Goal: Task Accomplishment & Management: Manage account settings

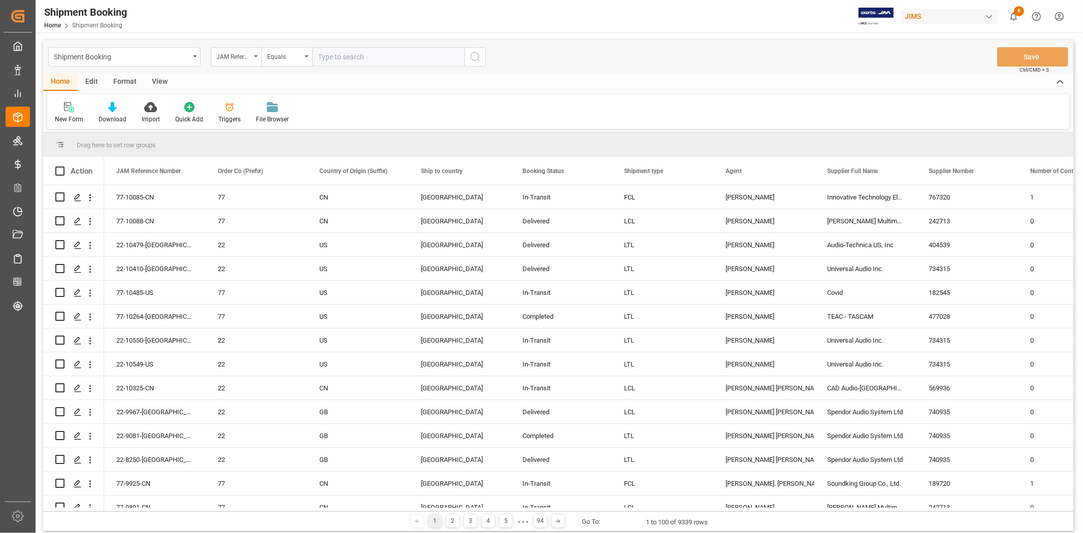
click at [341, 58] on input "text" at bounding box center [388, 56] width 152 height 19
type input "77-10514-VN"
click at [474, 56] on icon "search button" at bounding box center [475, 57] width 12 height 12
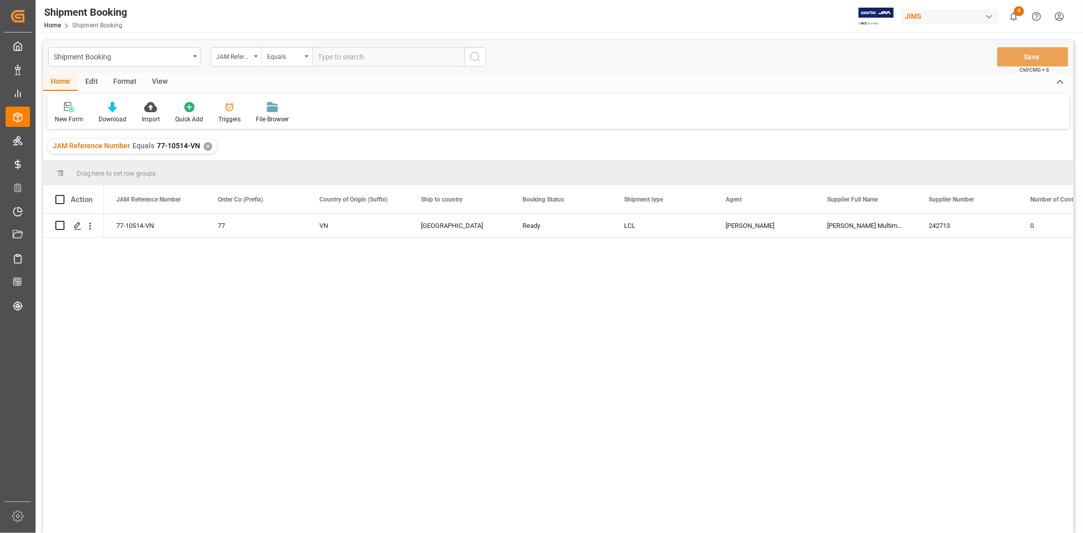
click at [158, 81] on div "View" at bounding box center [159, 82] width 31 height 17
click at [63, 115] on div "Default" at bounding box center [65, 119] width 20 height 9
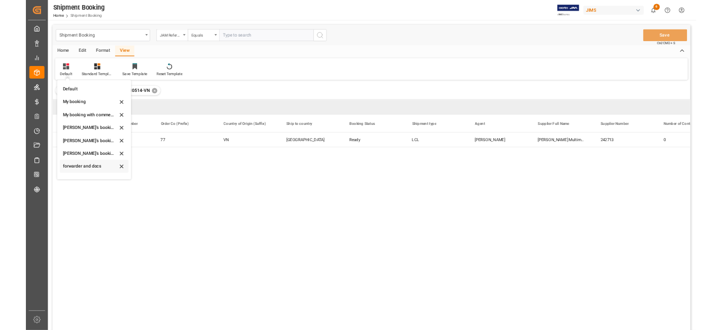
scroll to position [97, 0]
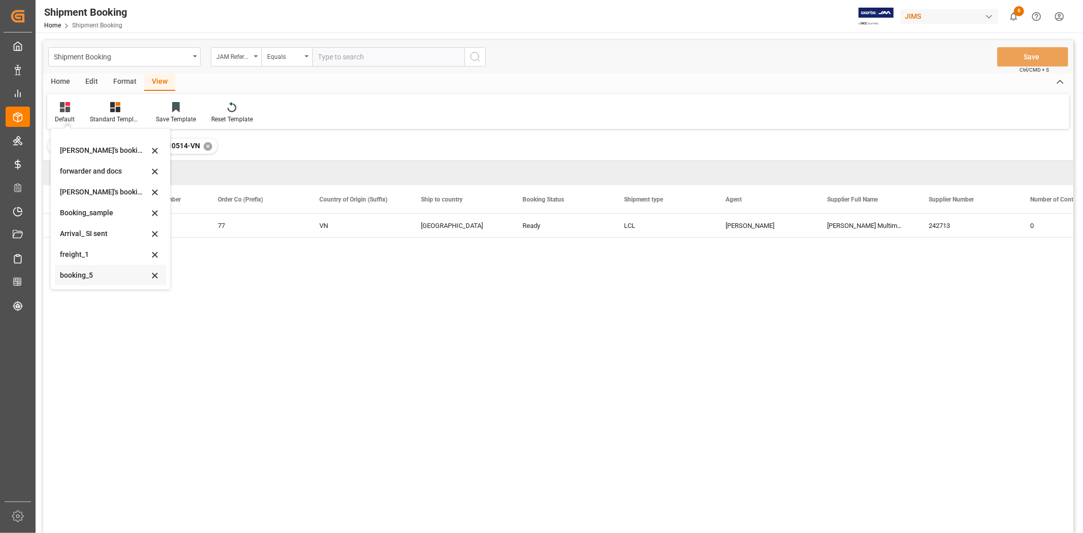
click at [87, 276] on div "booking_5" at bounding box center [104, 275] width 89 height 11
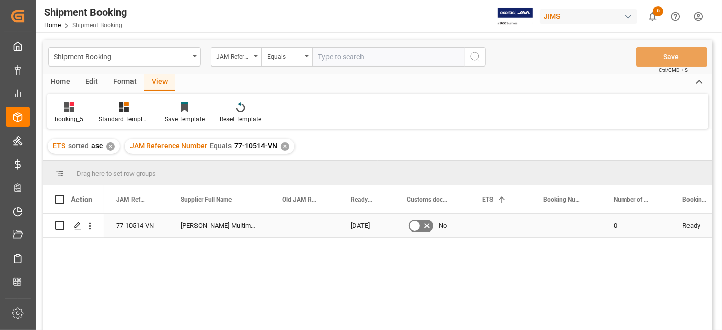
click at [132, 224] on div "77-10514-VN" at bounding box center [136, 225] width 64 height 23
click at [503, 222] on div "Press SPACE to select this row." at bounding box center [500, 225] width 61 height 23
click at [481, 222] on div "Press SPACE to select this row." at bounding box center [500, 225] width 61 height 23
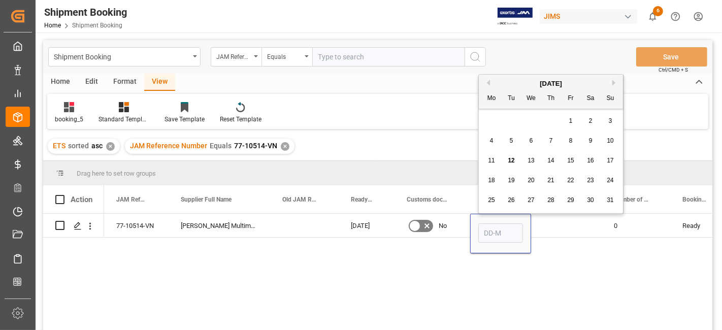
click at [557, 241] on div "77-10514-VN Harman Multimedia China 18-08-2025 No 0 Ready" at bounding box center [408, 275] width 608 height 123
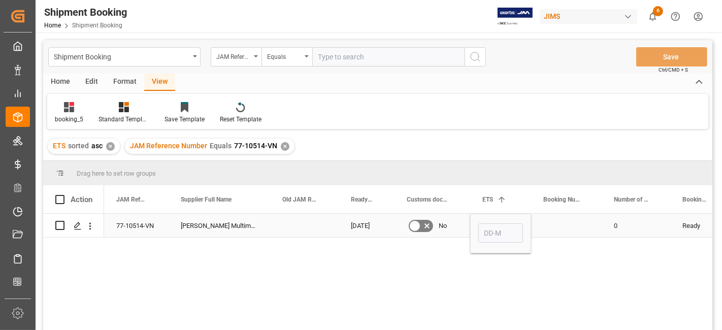
click at [493, 228] on input "Press SPACE to select this row." at bounding box center [500, 232] width 45 height 19
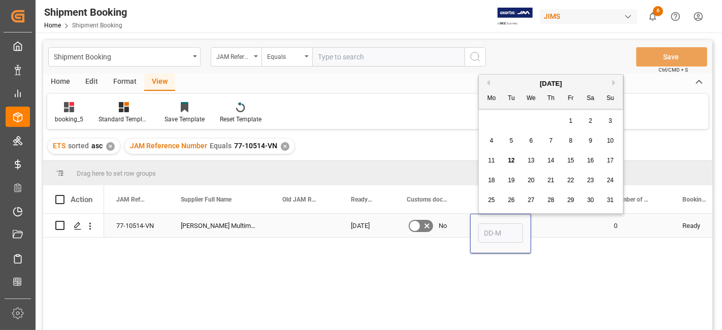
click at [493, 228] on input "Press SPACE to select this row." at bounding box center [500, 232] width 45 height 19
type input "30-08-2025"
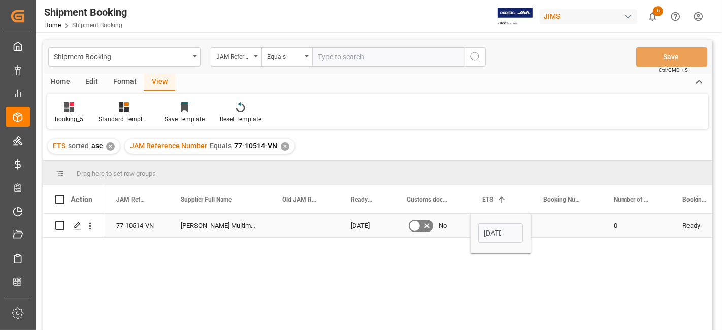
click at [557, 229] on div "Press SPACE to select this row." at bounding box center [566, 225] width 71 height 23
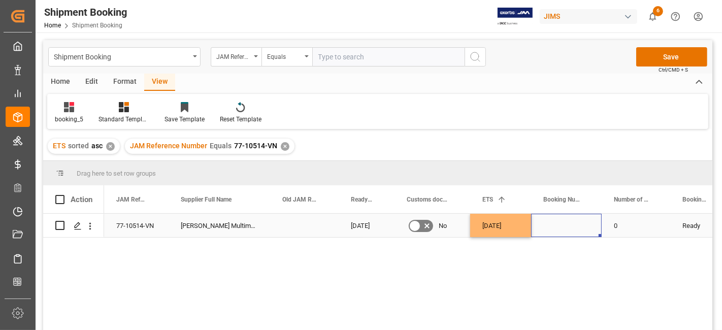
click at [572, 219] on div "Press SPACE to select this row." at bounding box center [566, 225] width 71 height 23
click at [550, 228] on div "Press SPACE to select this row." at bounding box center [566, 225] width 71 height 23
click at [551, 228] on div "Press SPACE to select this row." at bounding box center [566, 225] width 71 height 23
click at [551, 227] on input "Press SPACE to select this row." at bounding box center [566, 231] width 54 height 19
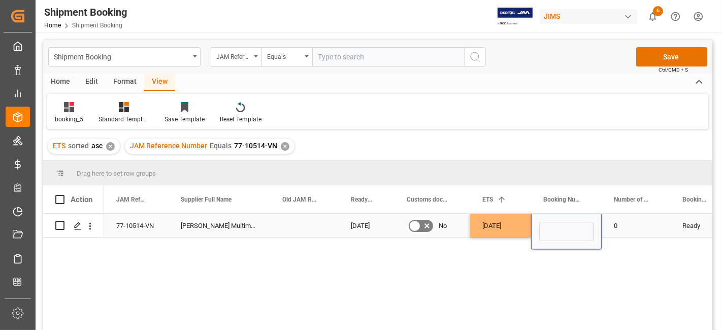
type input "13634347"
click at [626, 227] on div "0" at bounding box center [636, 225] width 69 height 23
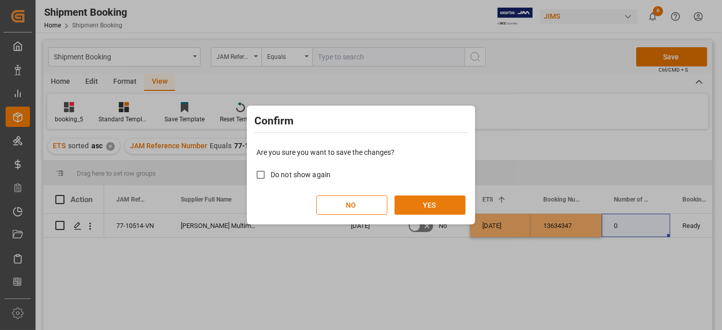
click at [442, 205] on button "YES" at bounding box center [429, 204] width 71 height 19
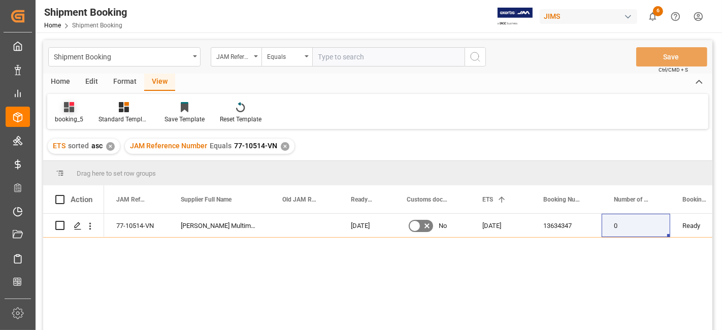
click at [71, 117] on div "booking_5" at bounding box center [69, 119] width 28 height 9
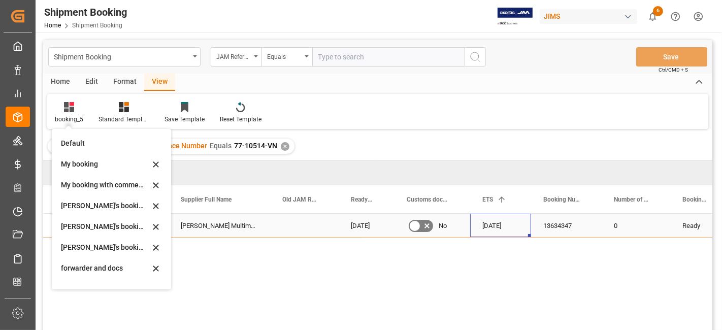
click at [498, 223] on div "30-08-2025" at bounding box center [500, 225] width 61 height 23
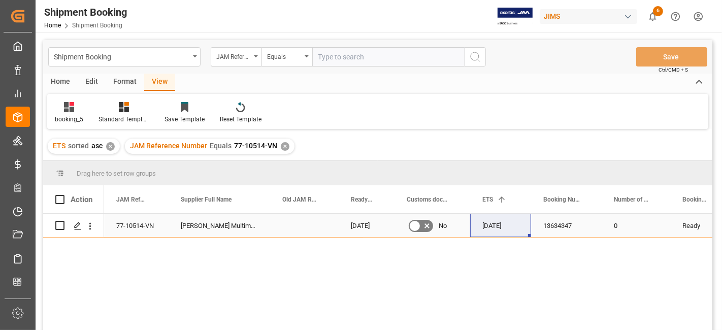
click at [552, 225] on div "13634347" at bounding box center [566, 225] width 71 height 23
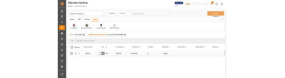
scroll to position [0, 296]
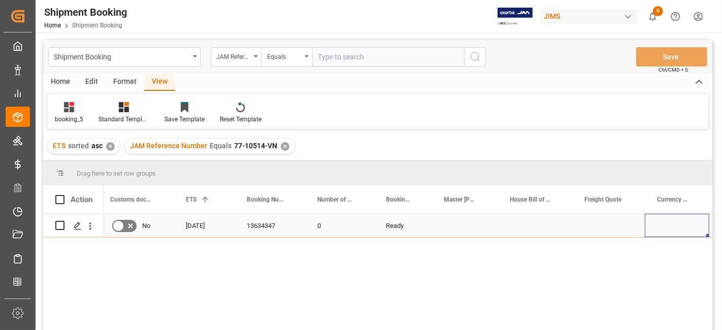
click at [593, 231] on div "Press SPACE to select this row." at bounding box center [608, 225] width 73 height 23
click at [593, 225] on div "Press SPACE to select this row." at bounding box center [608, 225] width 73 height 23
click at [593, 225] on input "Press SPACE to select this row." at bounding box center [608, 231] width 56 height 19
type input "500"
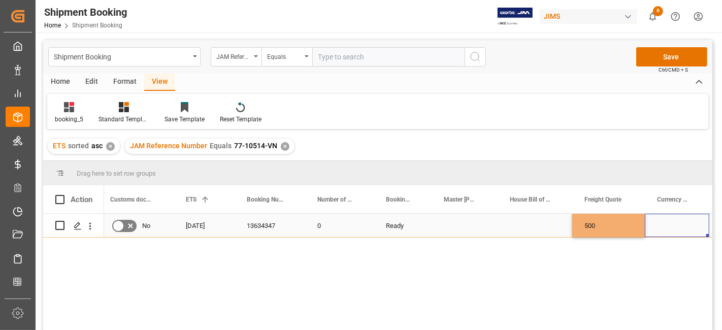
click at [668, 229] on div "Press SPACE to select this row." at bounding box center [677, 225] width 64 height 23
click at [667, 225] on div "Press SPACE to select this row." at bounding box center [677, 225] width 64 height 23
click at [667, 225] on input "Press SPACE to select this row." at bounding box center [677, 231] width 48 height 19
type input "USD"
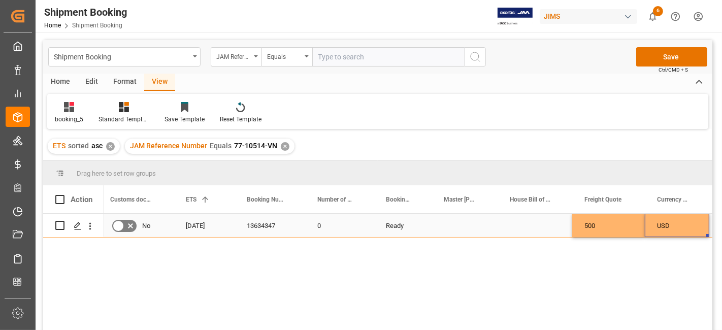
click at [534, 224] on div "Press SPACE to select this row." at bounding box center [534, 225] width 75 height 23
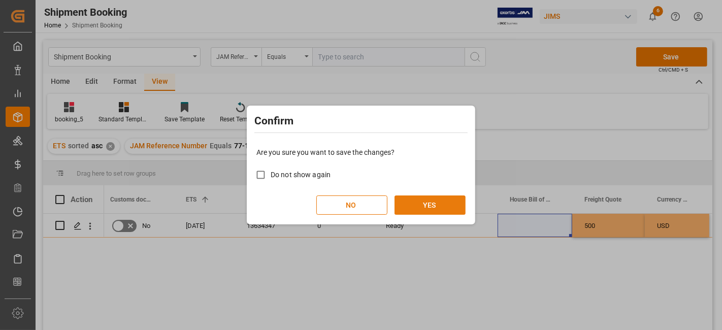
click at [422, 202] on button "YES" at bounding box center [429, 204] width 71 height 19
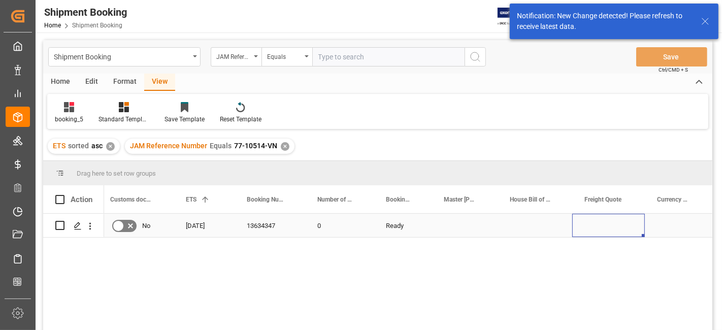
click at [602, 228] on div "Press SPACE to select this row." at bounding box center [608, 225] width 73 height 23
click at [602, 228] on input "Press SPACE to select this row." at bounding box center [608, 231] width 56 height 19
type input "500"
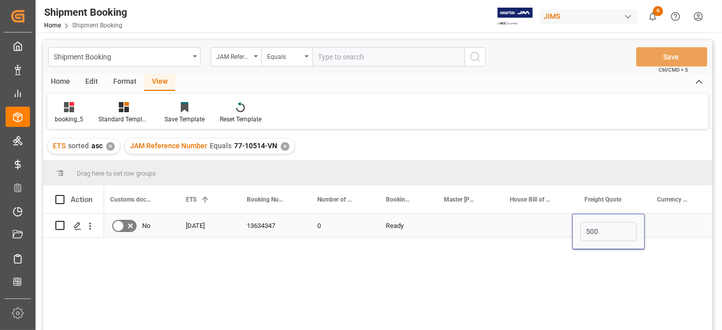
click at [658, 233] on div "Press SPACE to select this row." at bounding box center [677, 225] width 64 height 23
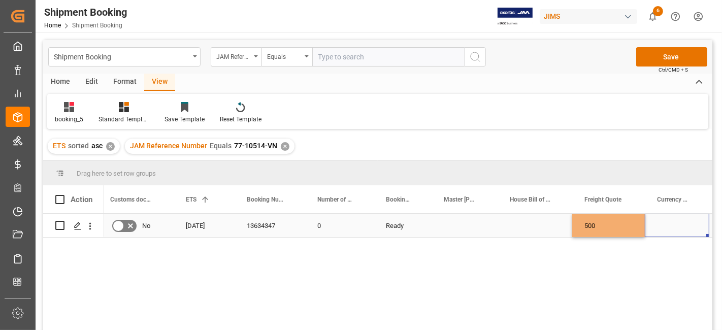
click at [658, 233] on div "Press SPACE to select this row." at bounding box center [677, 225] width 64 height 23
click at [660, 232] on input "Press SPACE to select this row." at bounding box center [677, 231] width 48 height 19
type input "USD"
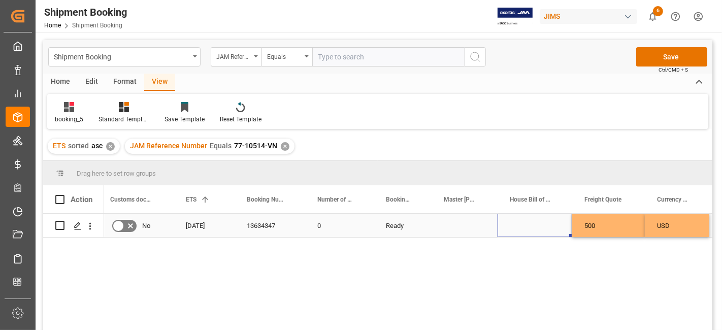
click at [525, 220] on div "Press SPACE to select this row." at bounding box center [534, 225] width 75 height 23
click at [660, 54] on button "Save" at bounding box center [671, 56] width 71 height 19
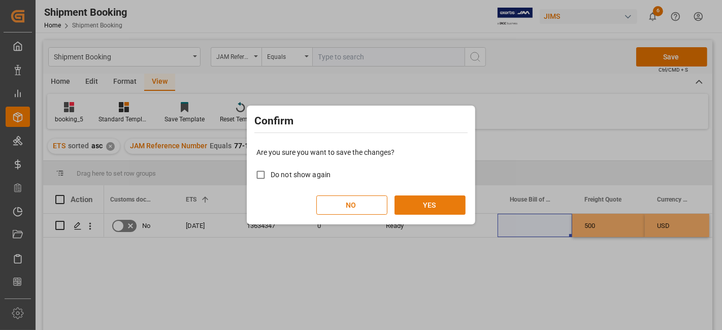
click at [439, 204] on button "YES" at bounding box center [429, 204] width 71 height 19
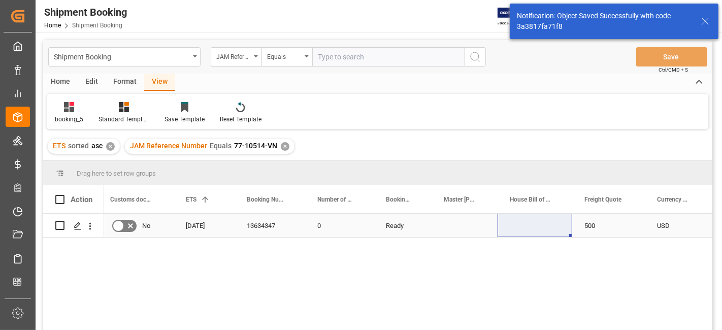
click at [520, 224] on div "Press SPACE to select this row." at bounding box center [534, 225] width 75 height 23
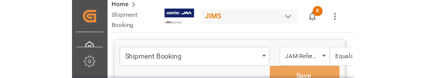
scroll to position [0, 295]
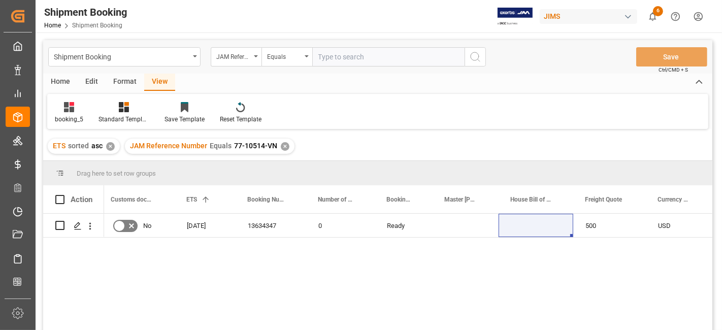
click at [279, 141] on div "JAM Reference Number Equals 77-10514-VN ✕" at bounding box center [210, 146] width 170 height 15
click at [284, 144] on div "✕" at bounding box center [285, 146] width 9 height 9
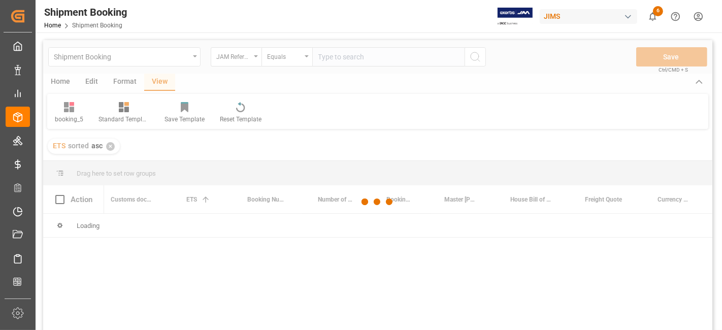
click at [318, 64] on div at bounding box center [377, 202] width 669 height 324
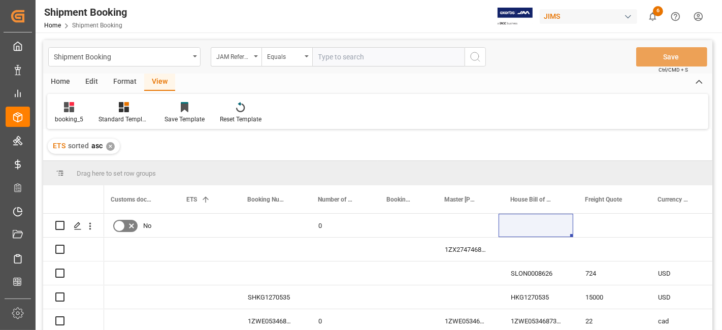
click at [324, 57] on input "text" at bounding box center [388, 56] width 152 height 19
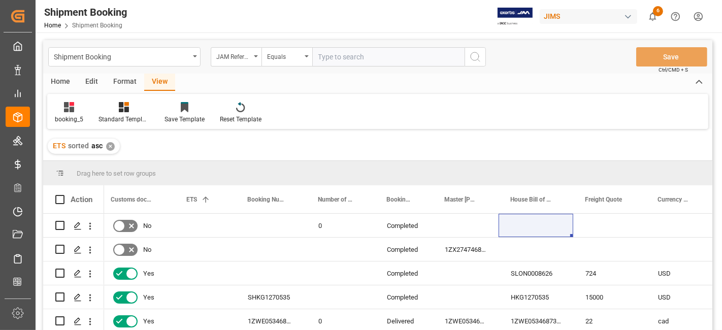
paste input "77-10516-VN"
type input "77-10516-VN"
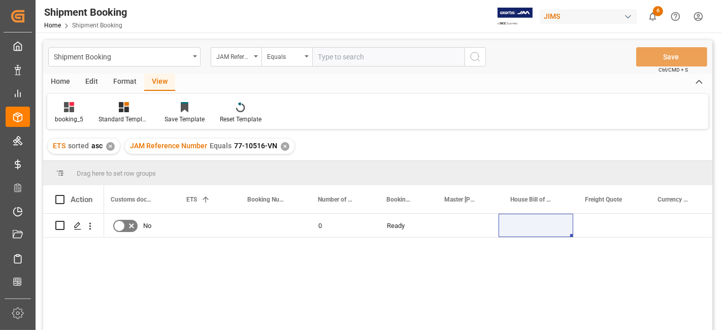
click at [346, 267] on div "30-08-2025 No 0 Ready 79600 USD" at bounding box center [408, 275] width 608 height 123
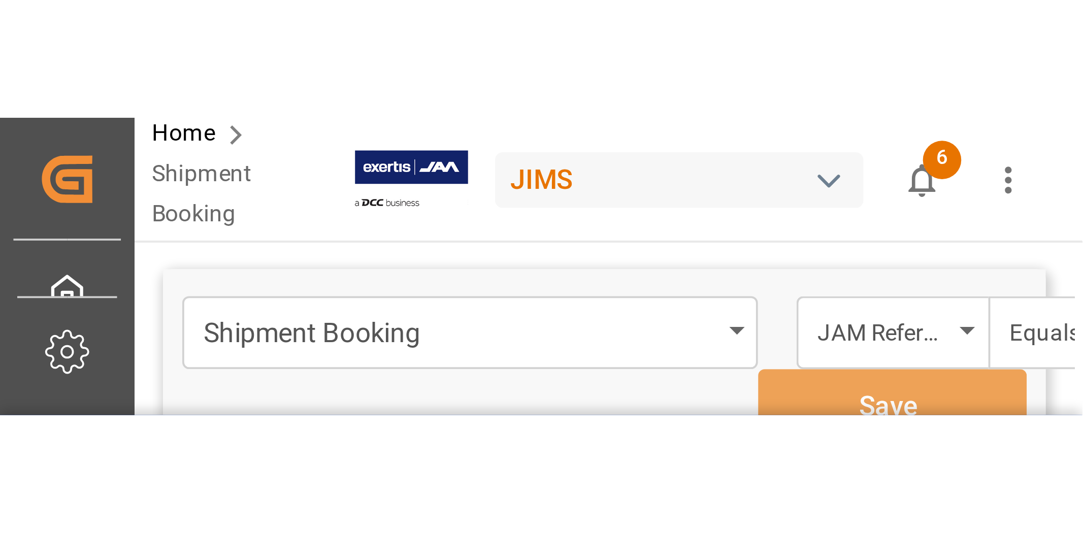
scroll to position [0, 296]
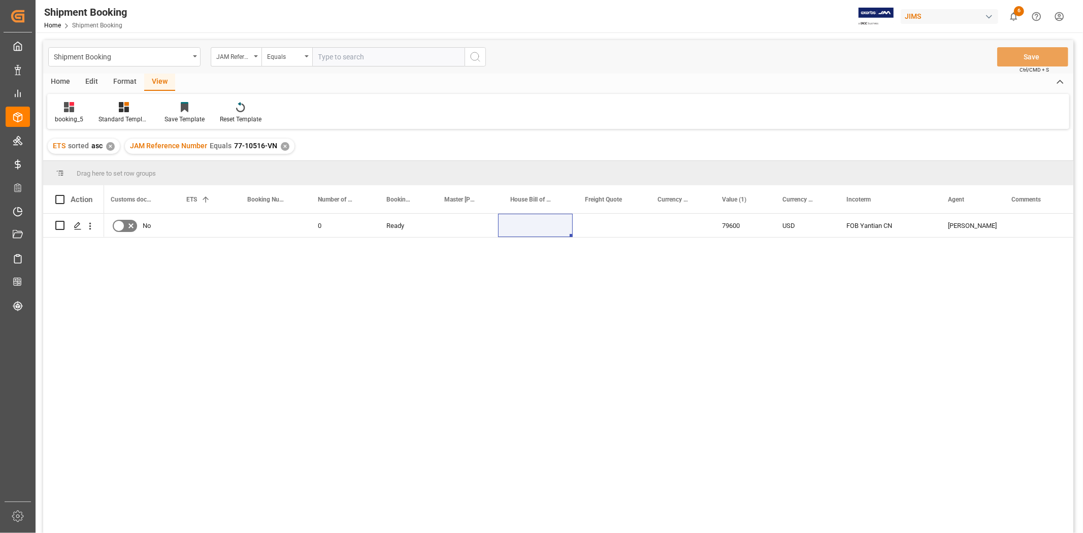
click at [282, 144] on div "✕" at bounding box center [285, 146] width 9 height 9
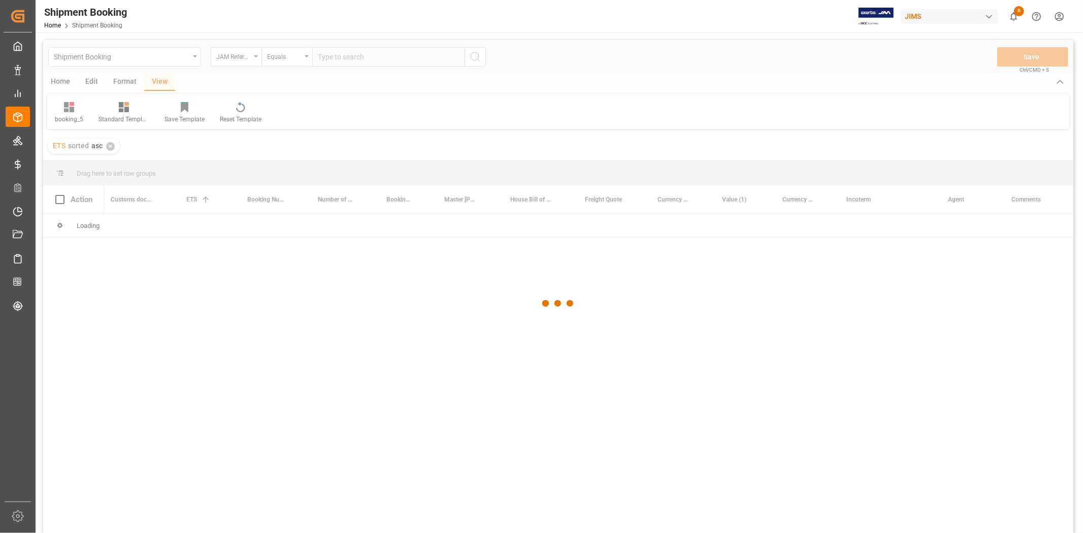
click at [338, 57] on div at bounding box center [558, 303] width 1030 height 527
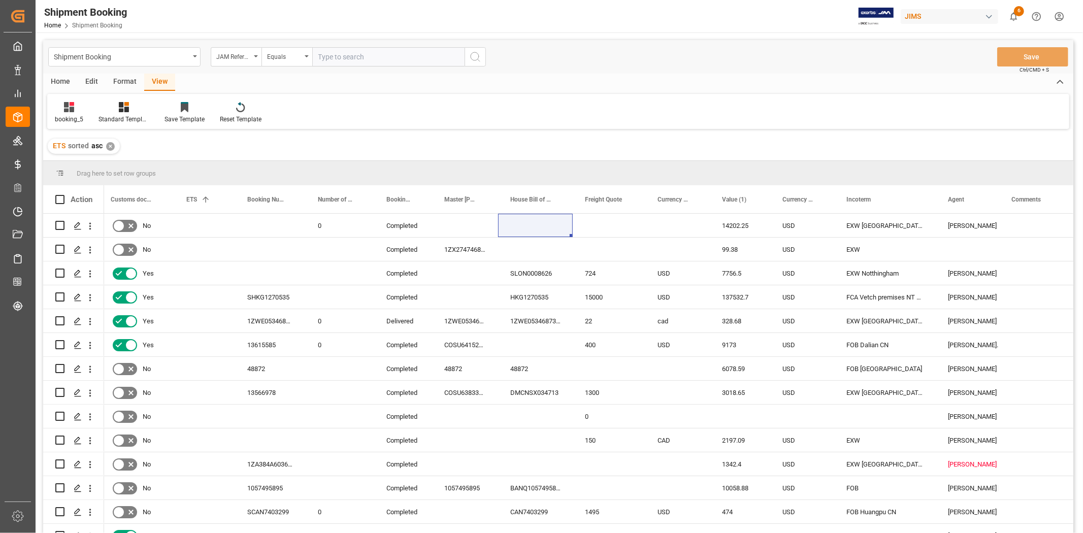
click at [338, 56] on input "text" at bounding box center [388, 56] width 152 height 19
paste input "77-9309-CN"
type input "77-9309-CN"
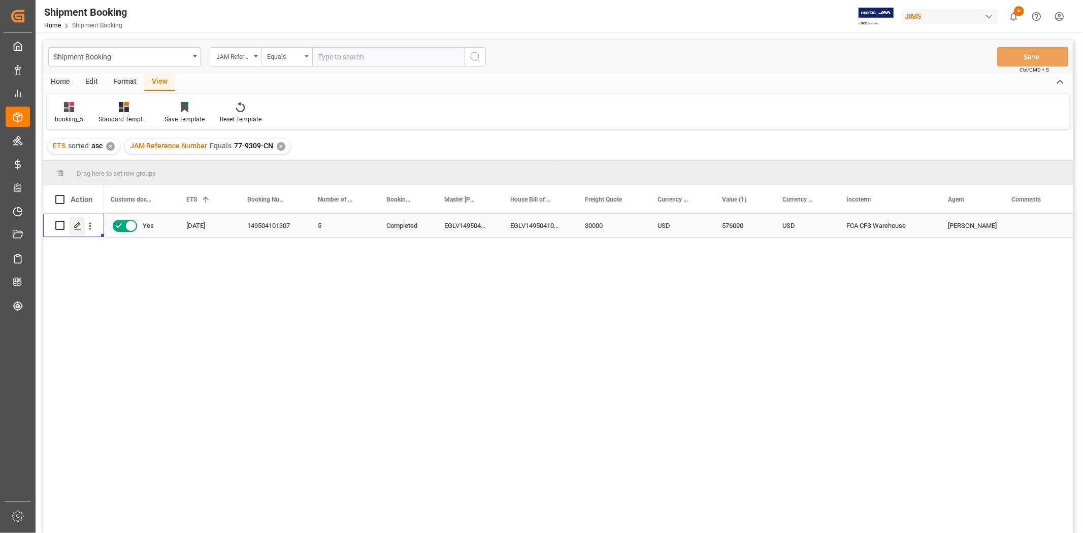
click at [77, 227] on icon "Press SPACE to select this row." at bounding box center [78, 226] width 8 height 8
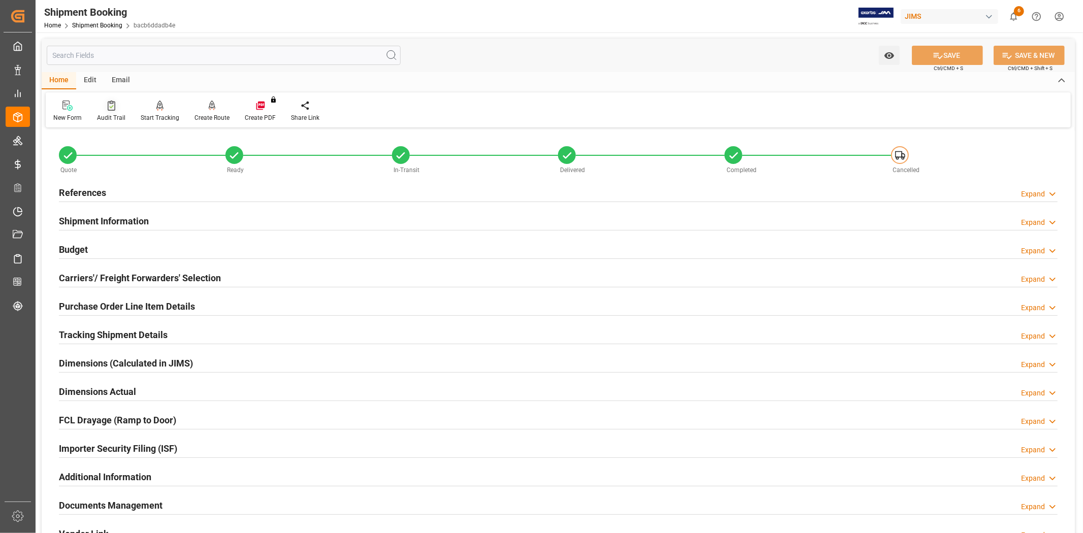
click at [109, 115] on div "Audit Trail" at bounding box center [111, 117] width 28 height 9
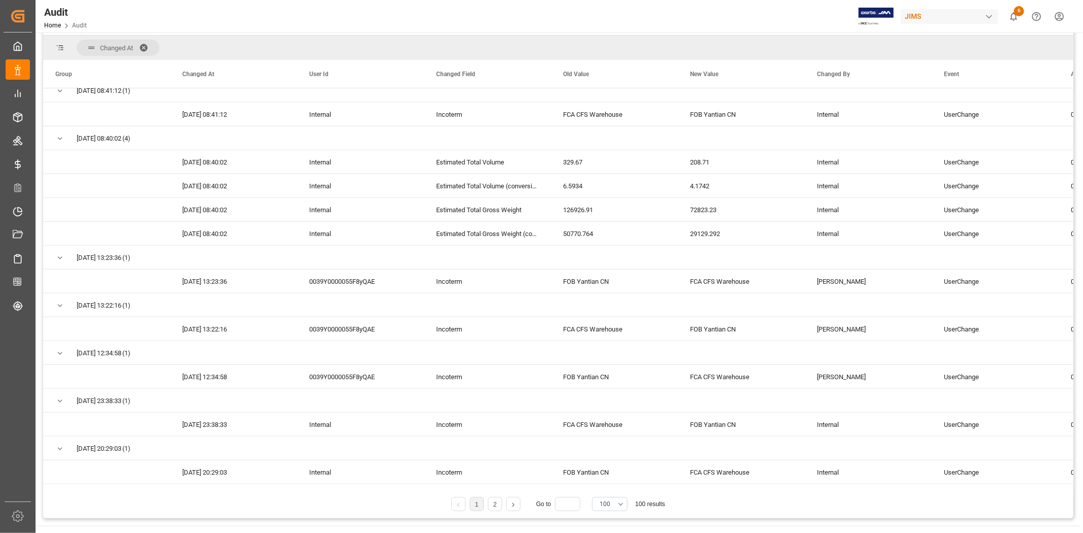
scroll to position [935, 0]
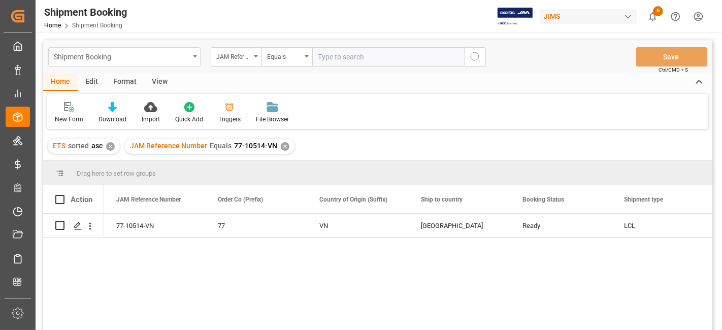
click at [195, 56] on icon "open menu" at bounding box center [195, 56] width 4 height 2
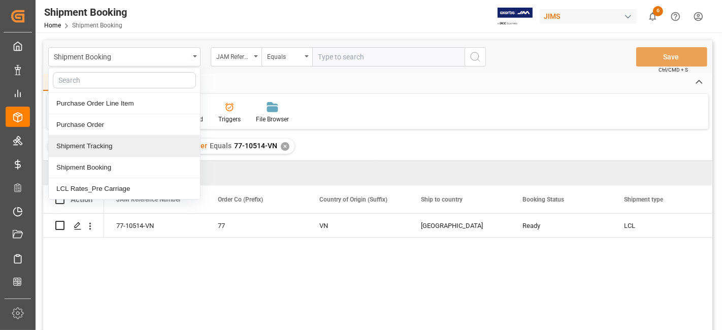
click at [87, 146] on div "Shipment Tracking" at bounding box center [124, 146] width 151 height 21
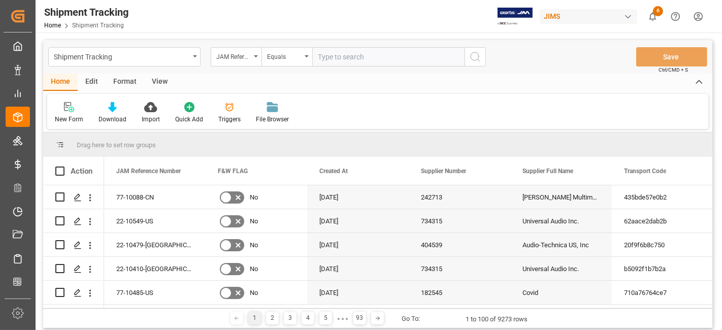
click at [326, 60] on input "text" at bounding box center [388, 56] width 152 height 19
paste input "77-10514-VN"
type input "77-10514-VN"
click at [475, 56] on icon "search button" at bounding box center [475, 57] width 12 height 12
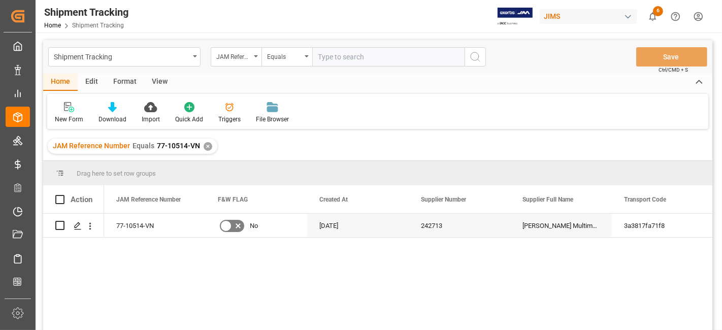
click at [157, 81] on div "View" at bounding box center [159, 82] width 31 height 17
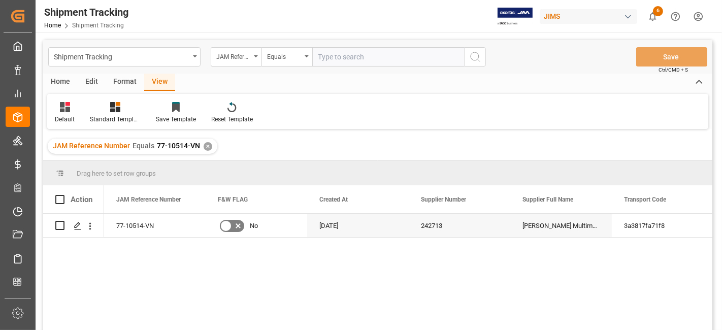
click at [62, 82] on div "Home" at bounding box center [60, 82] width 35 height 17
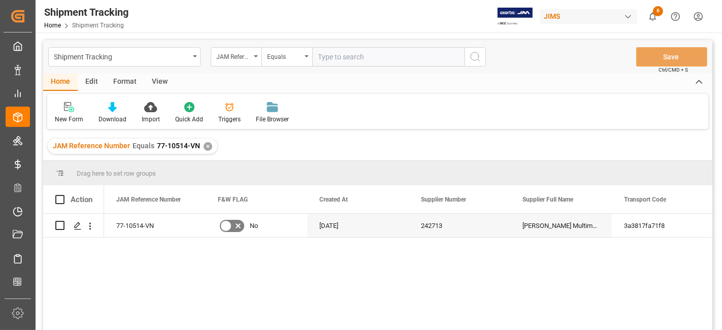
click at [163, 81] on div "View" at bounding box center [159, 82] width 31 height 17
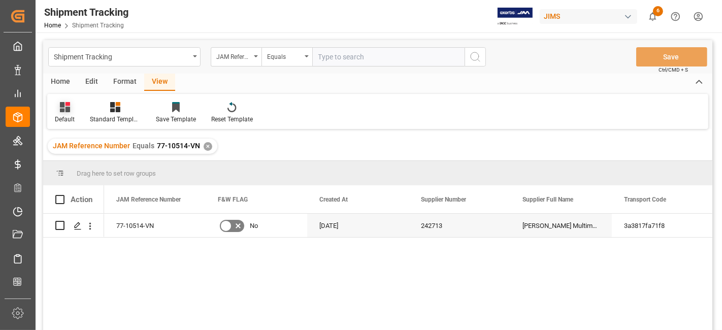
click at [70, 115] on div "Default" at bounding box center [65, 119] width 20 height 9
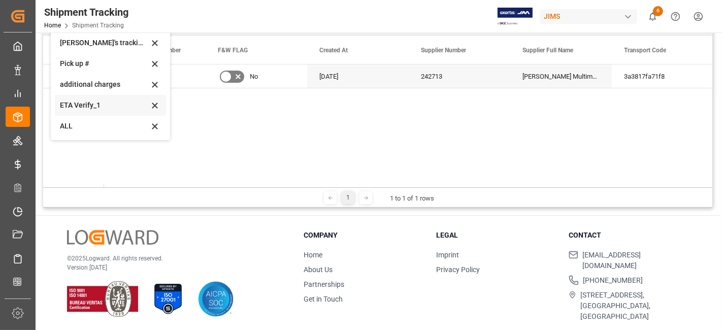
scroll to position [88, 0]
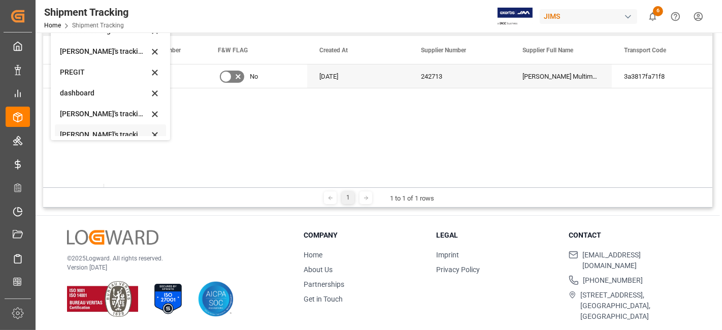
click at [95, 131] on div "Huixin's tracking all # _5" at bounding box center [104, 134] width 89 height 11
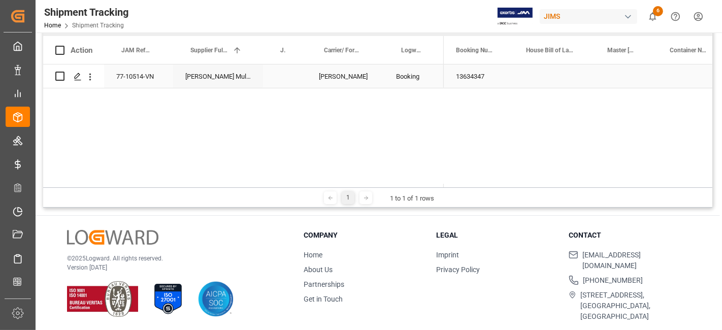
click at [561, 71] on div "Press SPACE to select this row." at bounding box center [554, 75] width 81 height 23
click at [619, 70] on div "Press SPACE to select this row." at bounding box center [626, 75] width 62 height 23
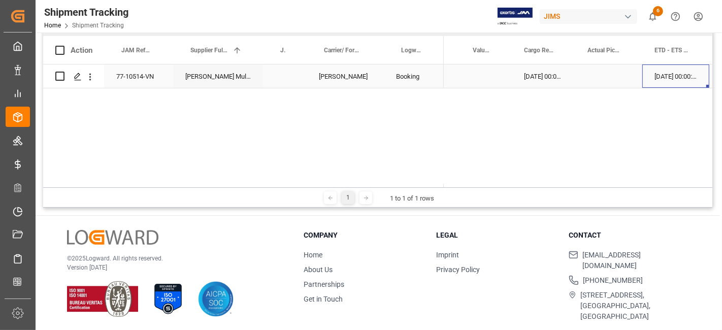
click at [670, 81] on div "28-08-2025 00:00:00" at bounding box center [675, 75] width 67 height 23
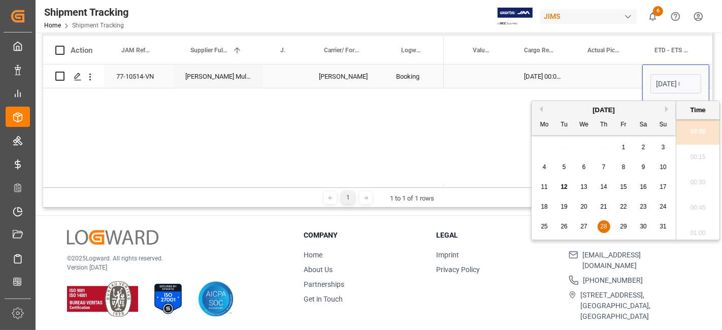
scroll to position [0, 31]
click at [642, 226] on span "30" at bounding box center [643, 226] width 7 height 7
type input "30-08-2025 00:00"
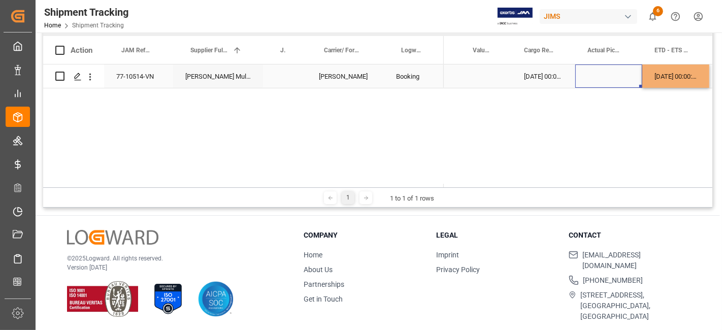
click at [600, 65] on div "Press SPACE to select this row." at bounding box center [608, 75] width 67 height 23
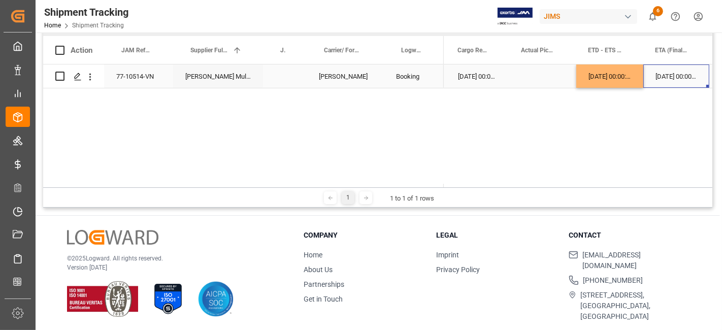
click at [669, 79] on div "15-10-2025 00:00:00" at bounding box center [676, 75] width 66 height 23
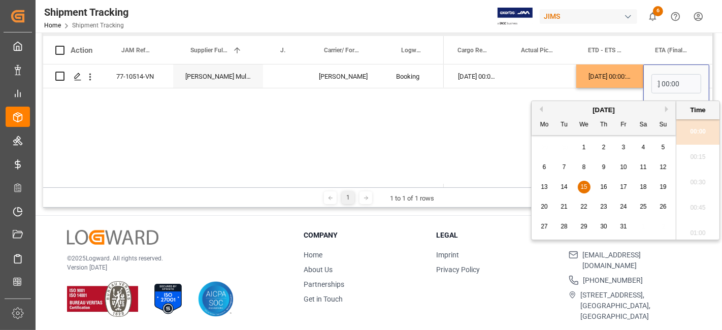
scroll to position [0, 0]
click at [541, 209] on span "20" at bounding box center [544, 206] width 7 height 7
type input "20-10-2025 00:00"
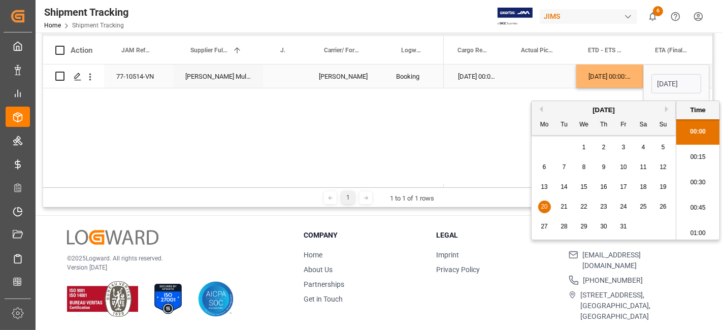
click at [588, 71] on div "30-08-2025 00:00:00" at bounding box center [609, 75] width 67 height 23
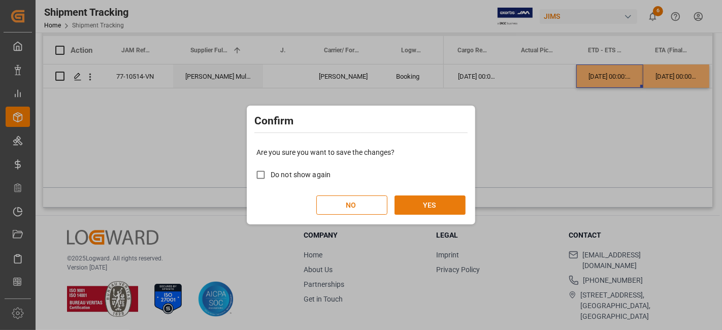
click at [445, 201] on button "YES" at bounding box center [429, 204] width 71 height 19
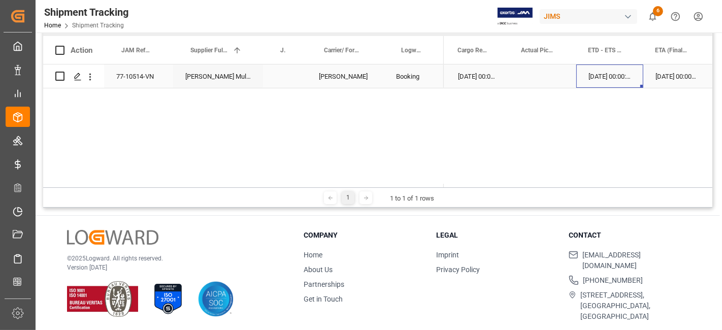
click at [670, 74] on div "20-10-2025 00:00:00" at bounding box center [676, 75] width 66 height 23
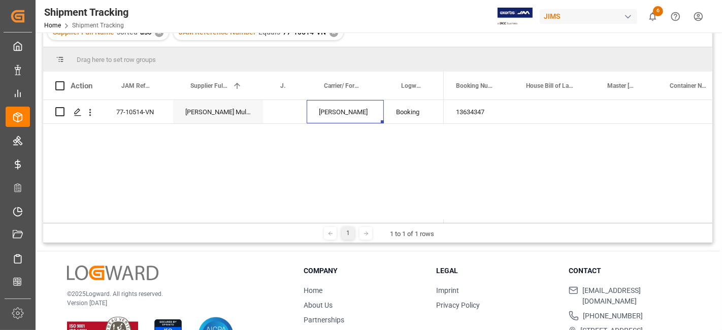
scroll to position [37, 0]
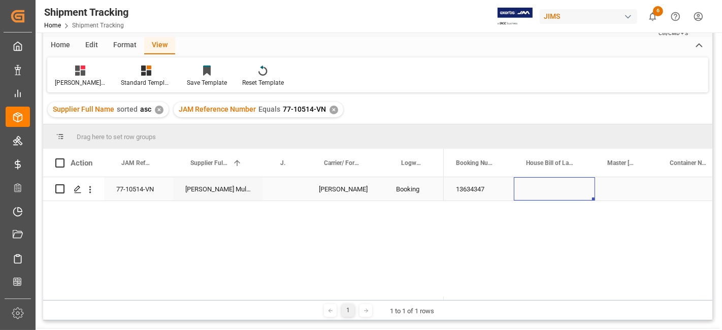
click at [537, 192] on div "Press SPACE to select this row." at bounding box center [554, 188] width 81 height 23
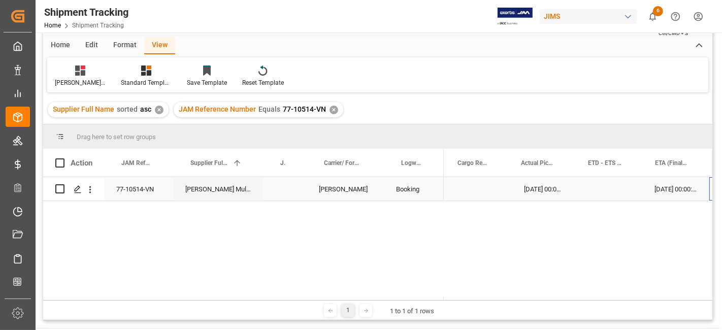
scroll to position [0, 405]
click at [74, 75] on div at bounding box center [80, 70] width 51 height 11
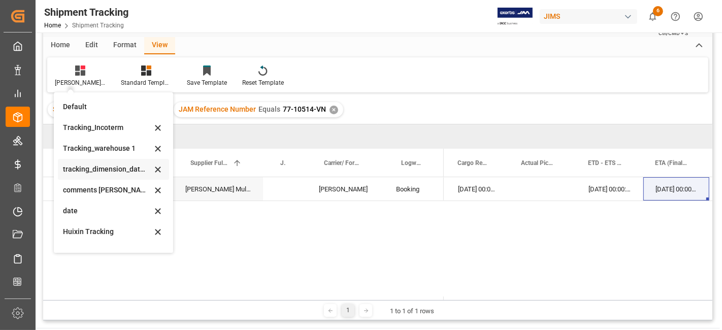
scroll to position [201, 0]
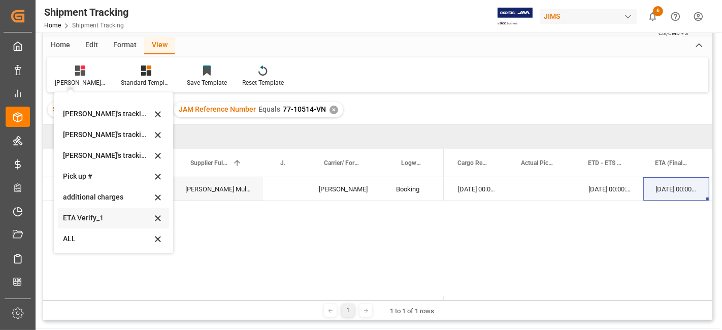
click at [86, 214] on div "ETA Verify_1" at bounding box center [107, 218] width 89 height 11
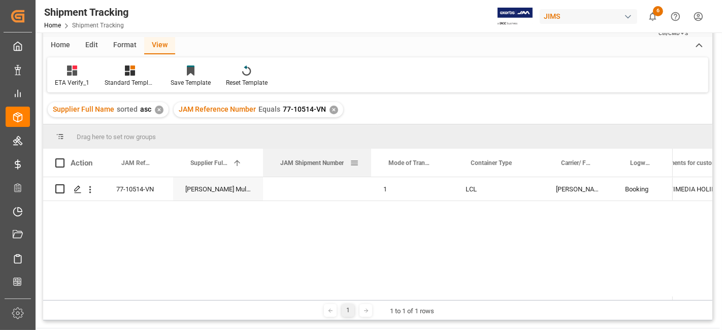
drag, startPoint x: 322, startPoint y: 151, endPoint x: 370, endPoint y: 151, distance: 48.2
click at [370, 151] on div at bounding box center [371, 163] width 4 height 28
click at [68, 79] on div "ETA Verify_1" at bounding box center [72, 82] width 35 height 9
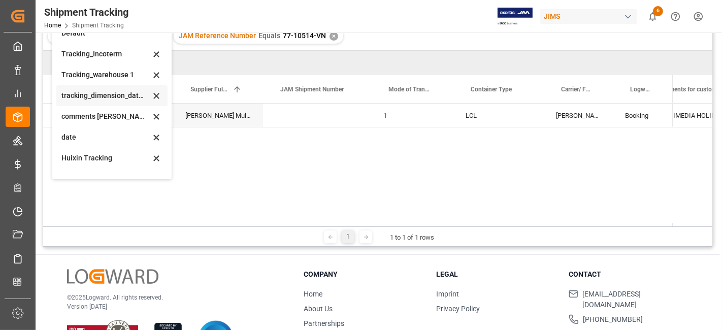
scroll to position [93, 0]
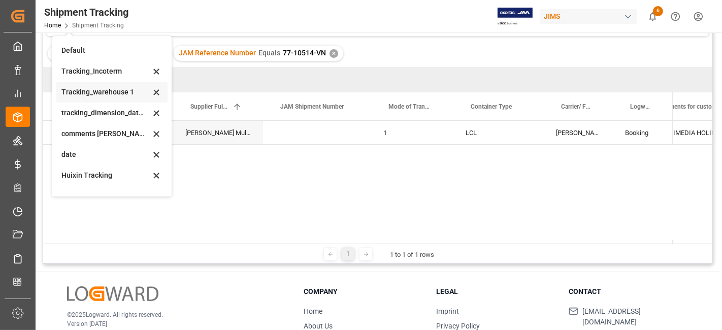
click at [105, 93] on div "Tracking_warehouse 1" at bounding box center [105, 92] width 89 height 11
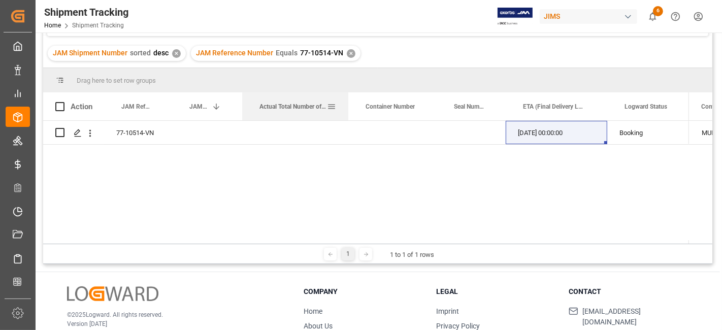
drag, startPoint x: 312, startPoint y: 99, endPoint x: 290, endPoint y: 119, distance: 29.5
click at [348, 103] on div at bounding box center [348, 106] width 4 height 28
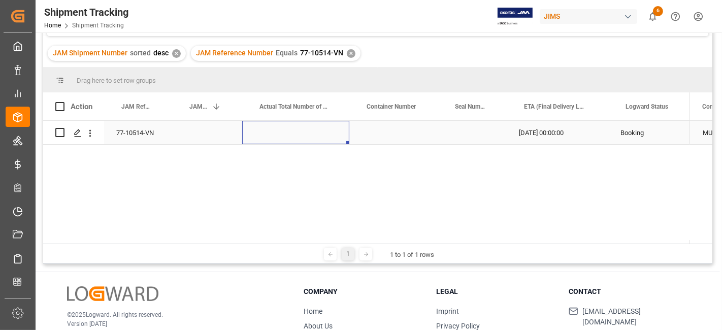
click at [275, 136] on div "Press SPACE to select this row." at bounding box center [295, 132] width 107 height 23
click at [277, 137] on div "Press SPACE to select this row." at bounding box center [295, 132] width 107 height 23
click at [277, 137] on input "Press SPACE to select this row." at bounding box center [295, 138] width 91 height 19
type input "150"
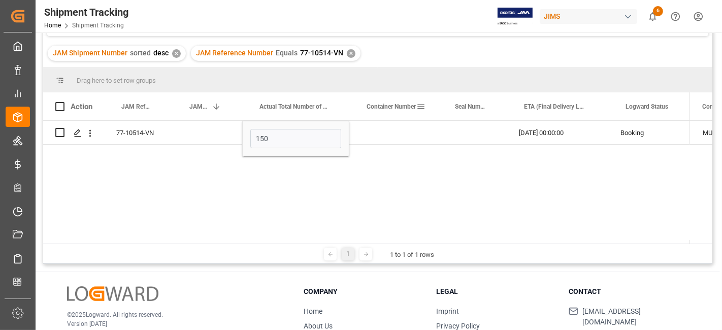
drag, startPoint x: 389, startPoint y: 119, endPoint x: 384, endPoint y: 127, distance: 9.8
click at [370, 132] on div "Press SPACE to select this row." at bounding box center [383, 132] width 69 height 23
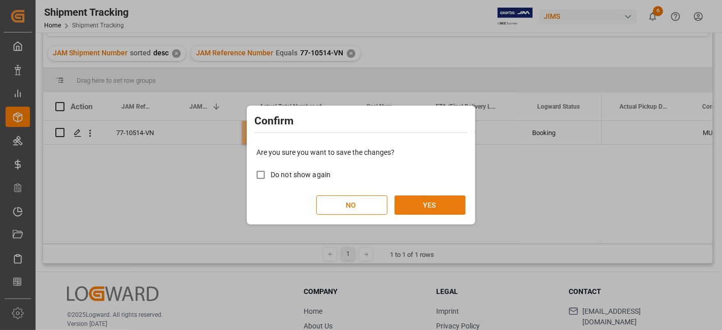
click at [411, 204] on button "YES" at bounding box center [429, 204] width 71 height 19
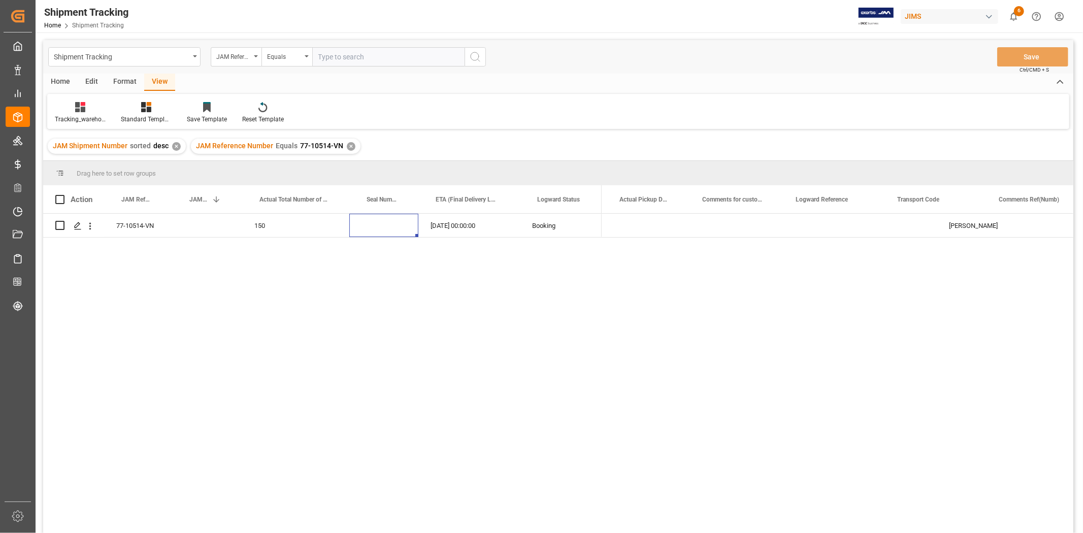
scroll to position [0, 405]
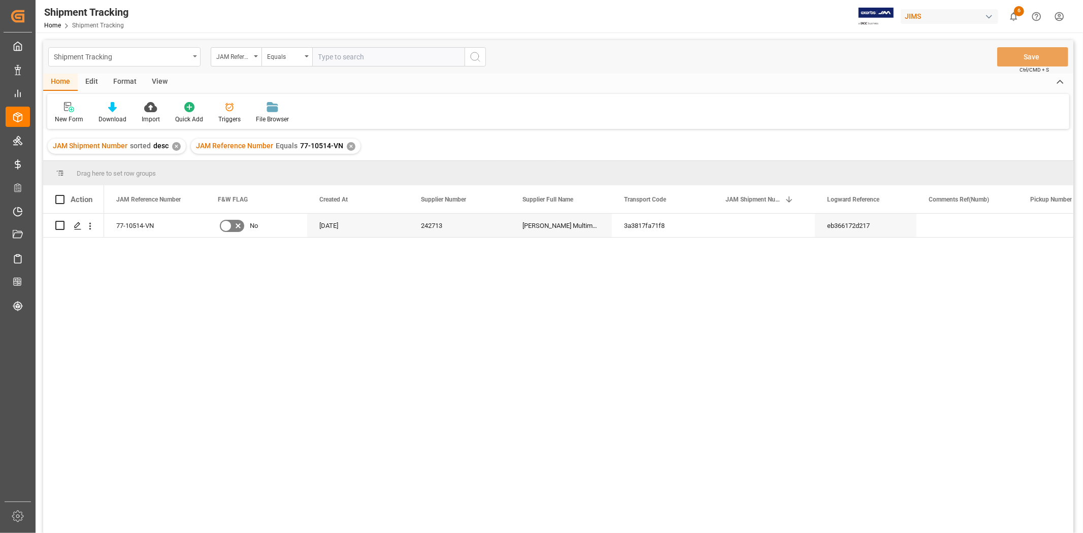
click at [179, 57] on div "Shipment Tracking" at bounding box center [122, 56] width 136 height 13
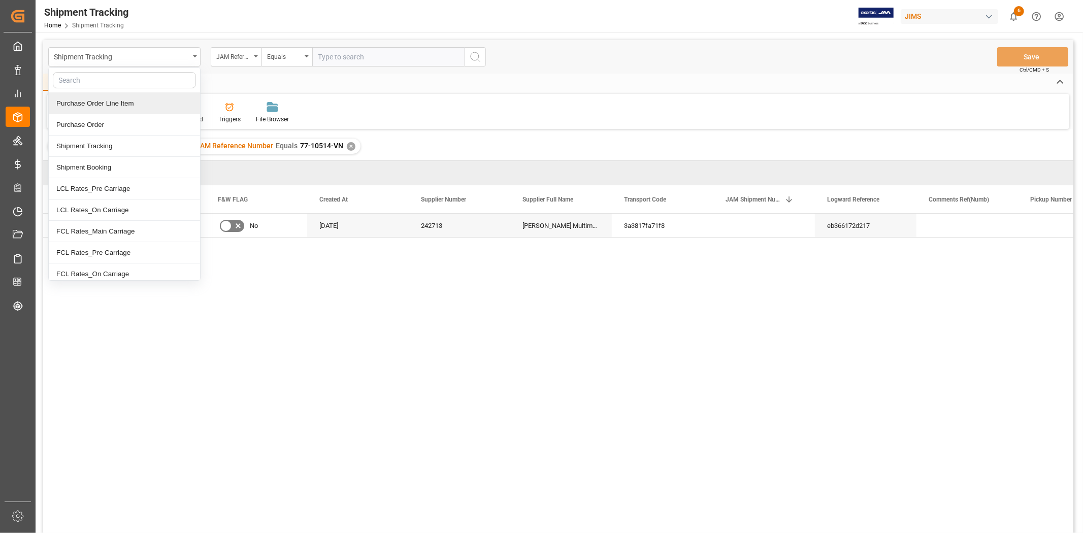
drag, startPoint x: 129, startPoint y: 101, endPoint x: 136, endPoint y: 102, distance: 6.2
click at [129, 102] on div "Purchase Order Line Item" at bounding box center [124, 103] width 151 height 21
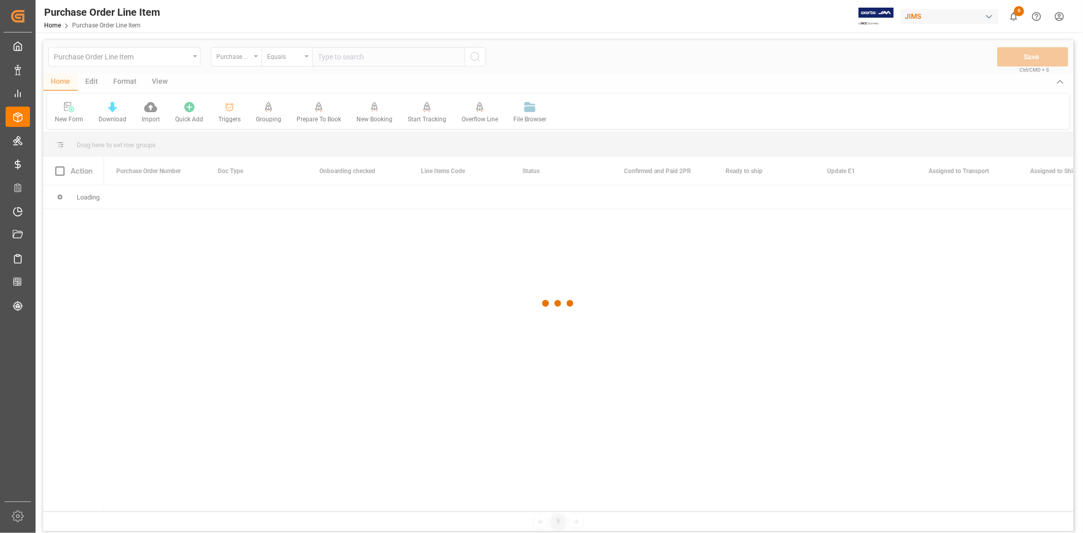
click at [249, 63] on div at bounding box center [558, 303] width 1030 height 527
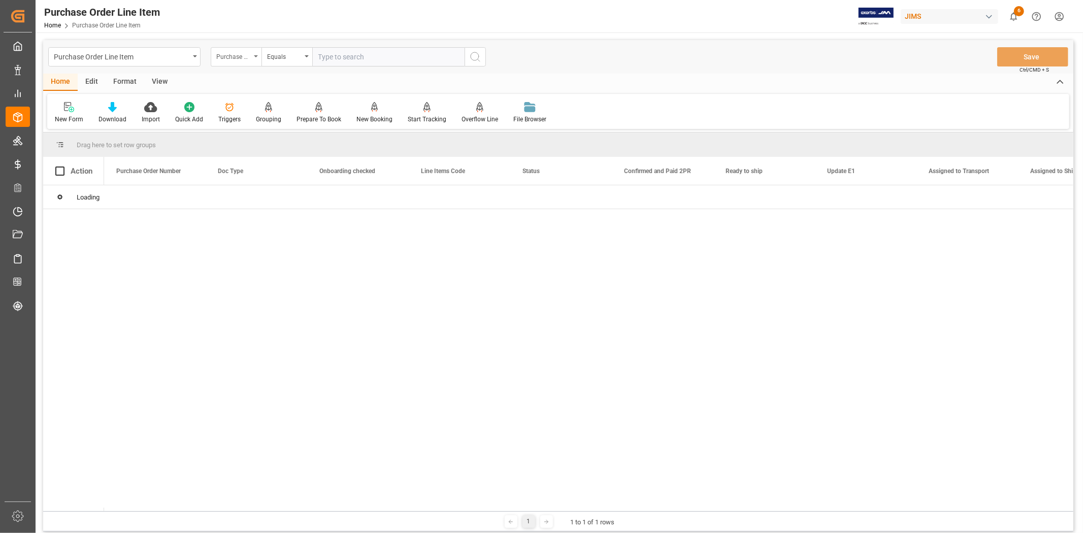
click at [242, 61] on div "Purchase Order Number" at bounding box center [233, 56] width 35 height 12
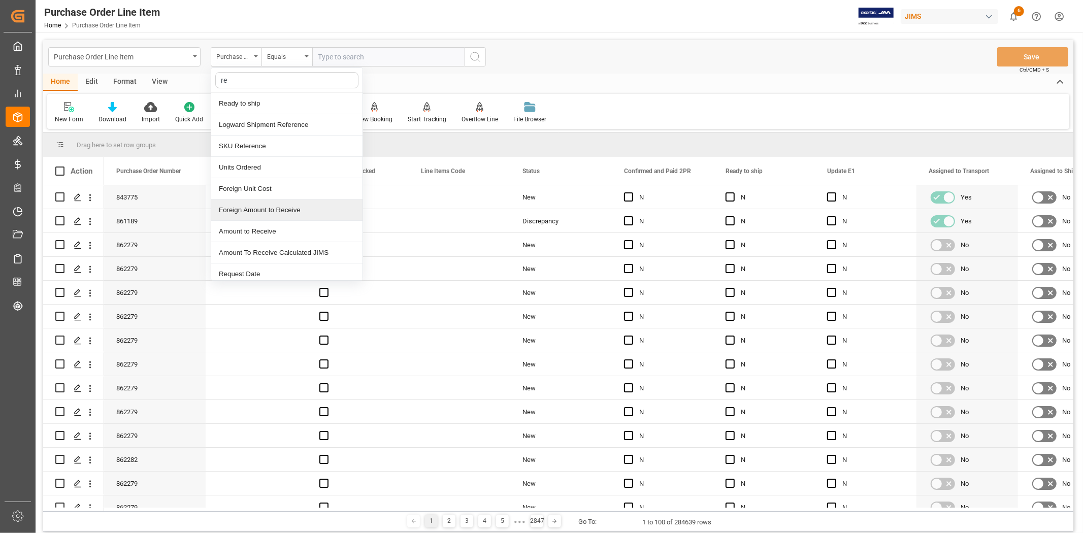
type input "ref"
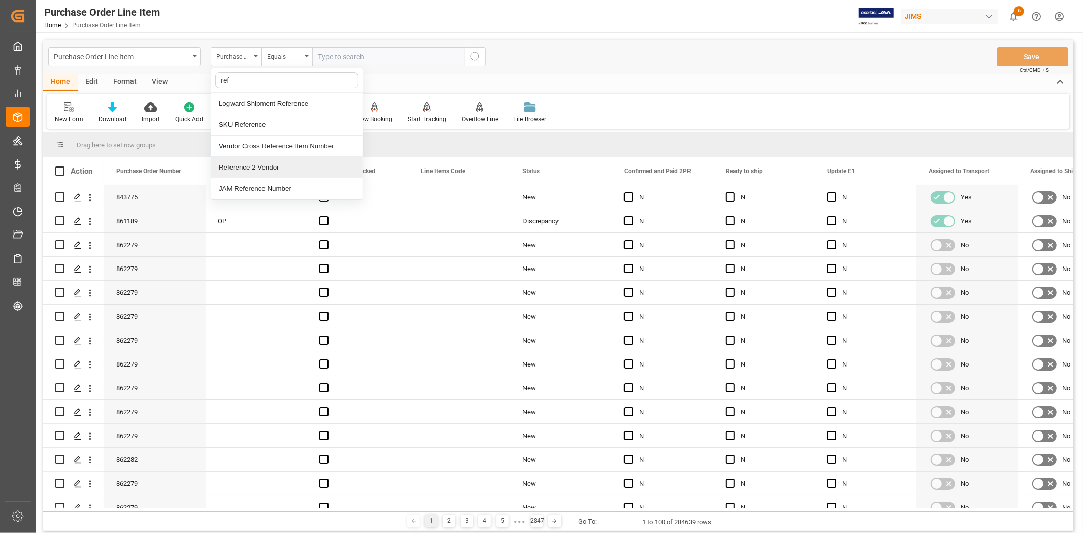
click at [268, 169] on div "Reference 2 Vendor" at bounding box center [286, 167] width 151 height 21
click at [328, 57] on input "text" at bounding box center [388, 56] width 152 height 19
type input "77-9993-cn"
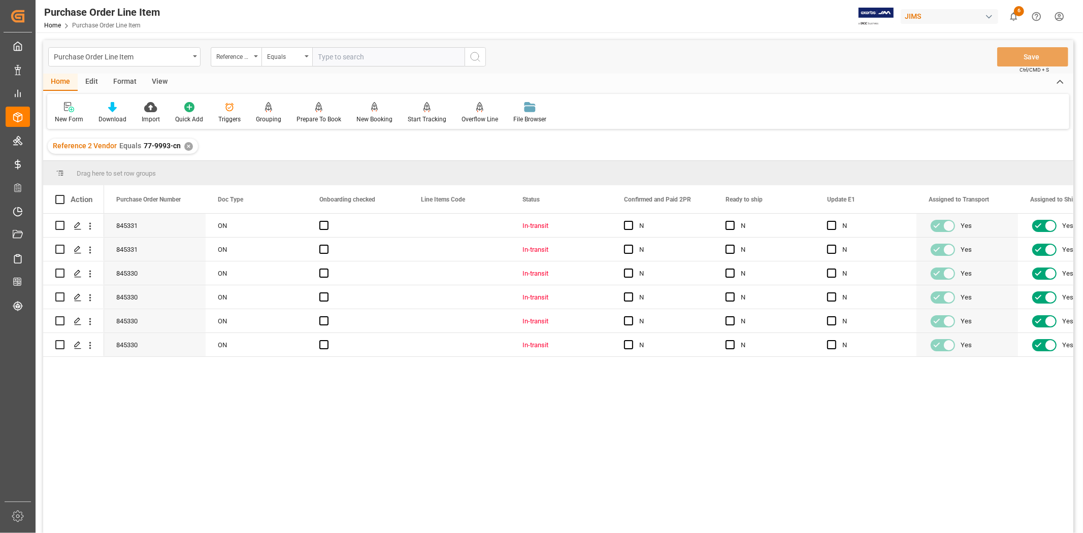
click at [159, 83] on div "View" at bounding box center [159, 82] width 31 height 17
click at [61, 118] on div "Default" at bounding box center [65, 119] width 20 height 9
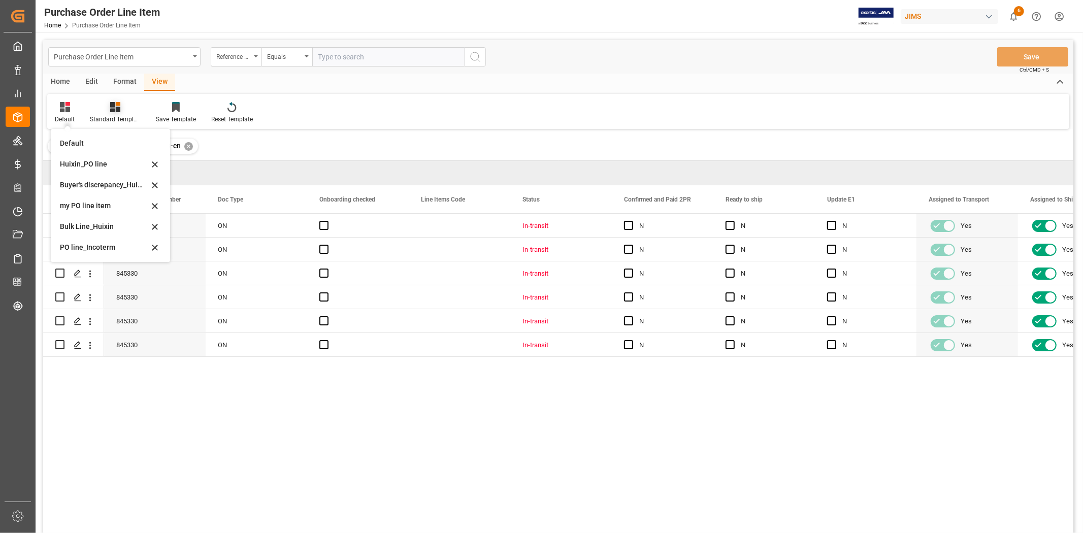
click at [108, 115] on div "Standard Templates" at bounding box center [115, 119] width 51 height 9
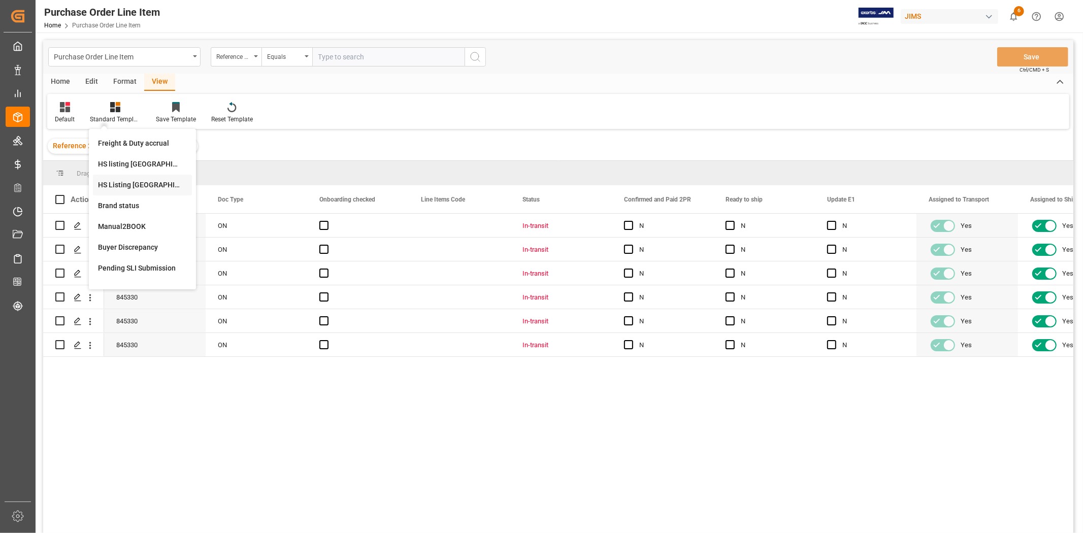
click at [129, 186] on div "HS Listing CANADA" at bounding box center [142, 185] width 89 height 11
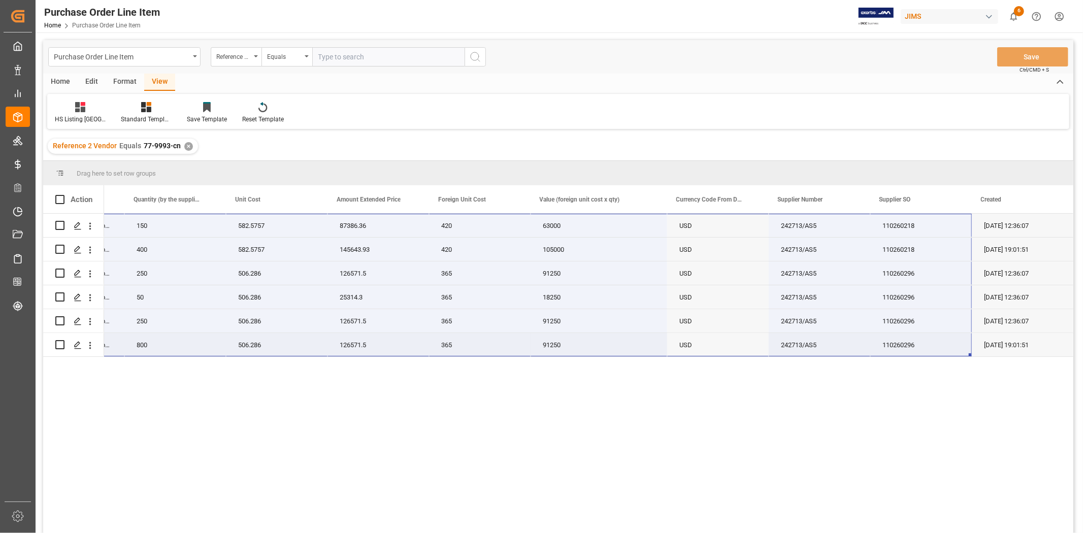
drag, startPoint x: 124, startPoint y: 218, endPoint x: 897, endPoint y: 339, distance: 782.5
click at [897, 339] on div "77-9993-CN JBLPARTYBOX720AM JBL Party box 720 BT Spkr BLK 150 582.5757 87386.36…" at bounding box center [294, 285] width 1558 height 143
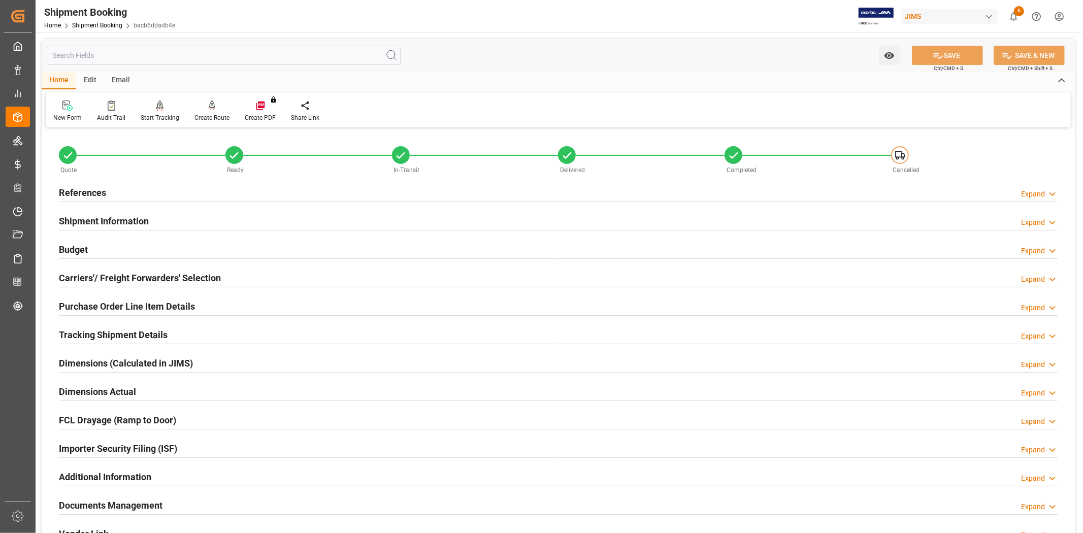
type input "42"
click at [80, 275] on h2 "Carriers'/ Freight Forwarders' Selection" at bounding box center [140, 278] width 162 height 14
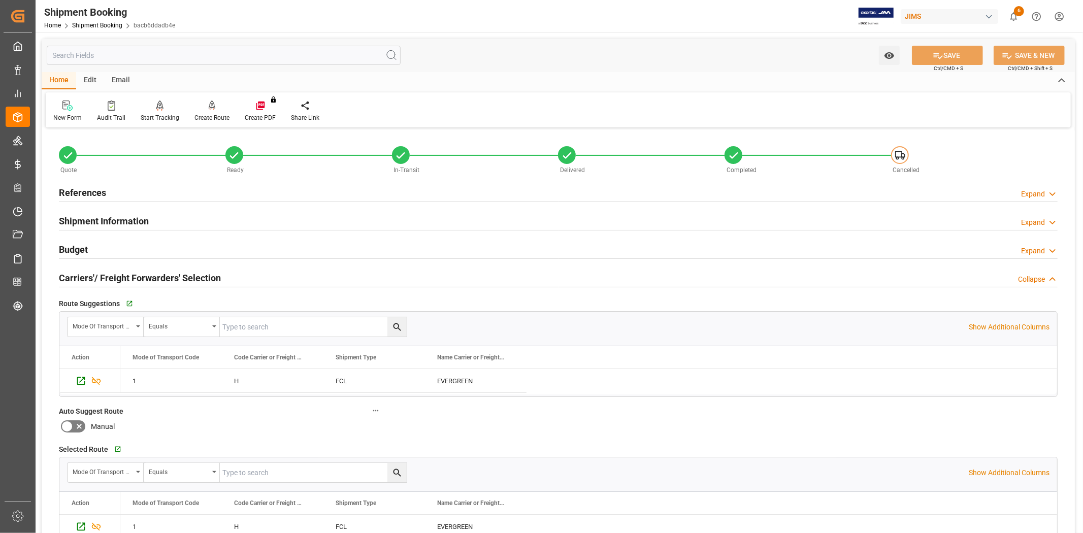
click at [80, 275] on h2 "Carriers'/ Freight Forwarders' Selection" at bounding box center [140, 278] width 162 height 14
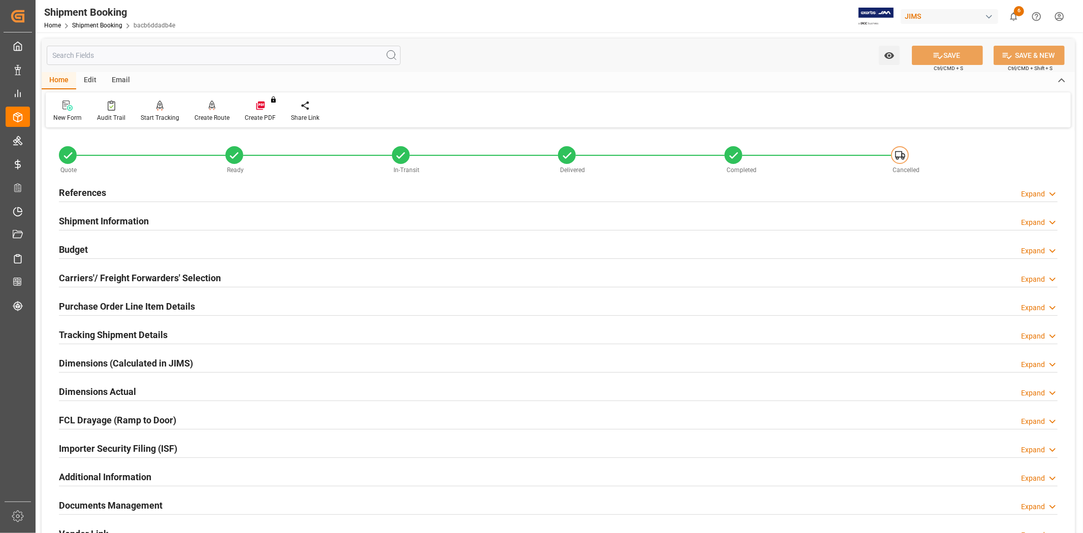
click at [86, 225] on h2 "Shipment Information" at bounding box center [104, 221] width 90 height 14
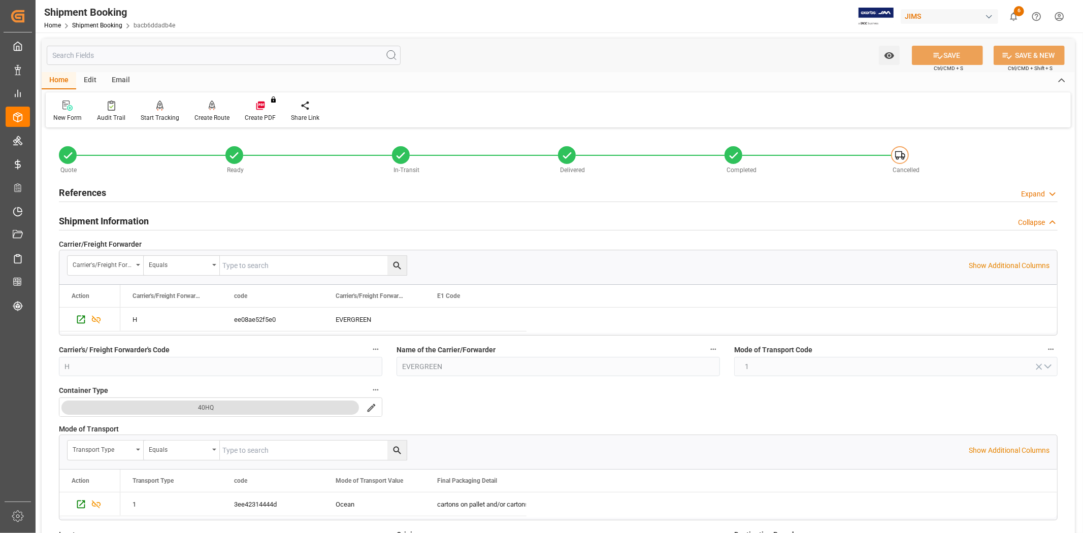
click at [103, 218] on h2 "Shipment Information" at bounding box center [104, 221] width 90 height 14
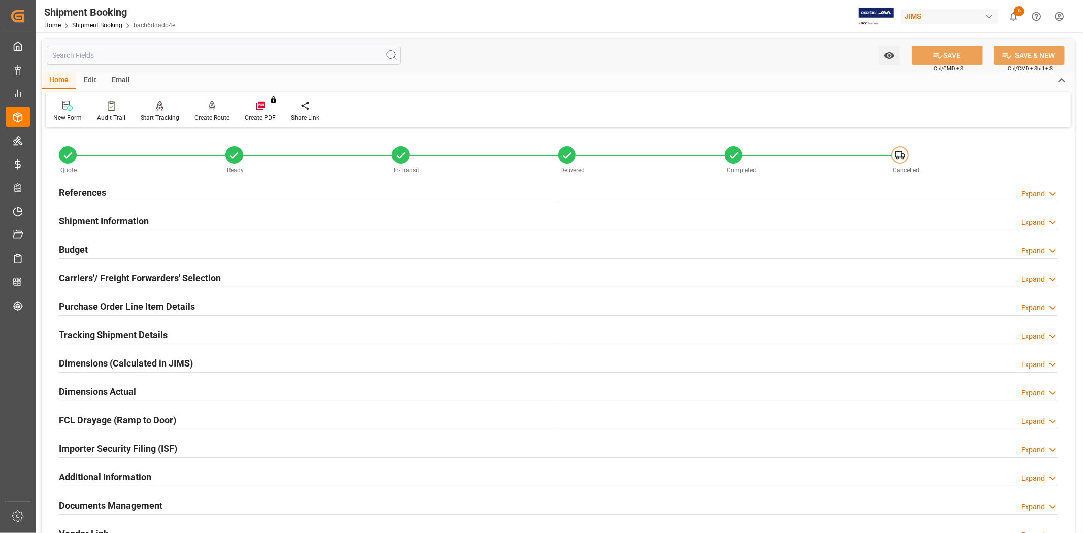
click at [80, 249] on h2 "Budget" at bounding box center [73, 250] width 29 height 14
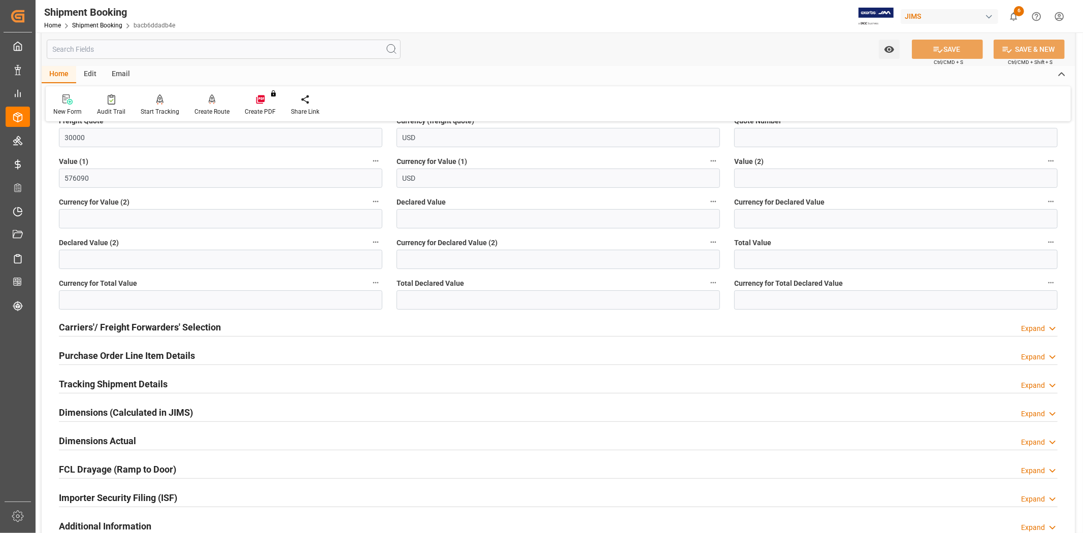
scroll to position [169, 0]
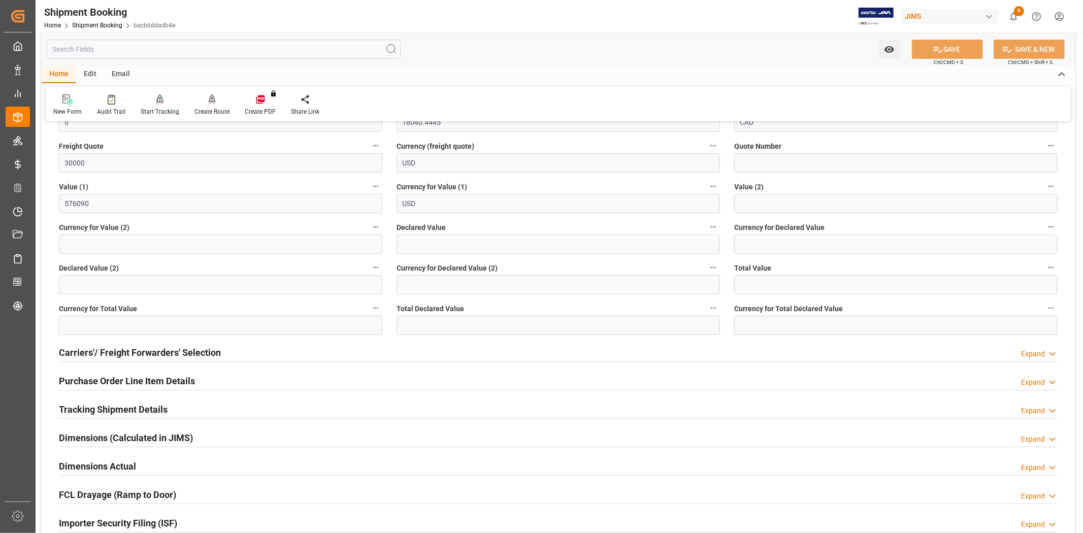
click at [110, 21] on div "Home Shipment Booking bacb6ddadb4e" at bounding box center [109, 25] width 131 height 11
click at [91, 22] on link "Shipment Booking" at bounding box center [97, 25] width 50 height 7
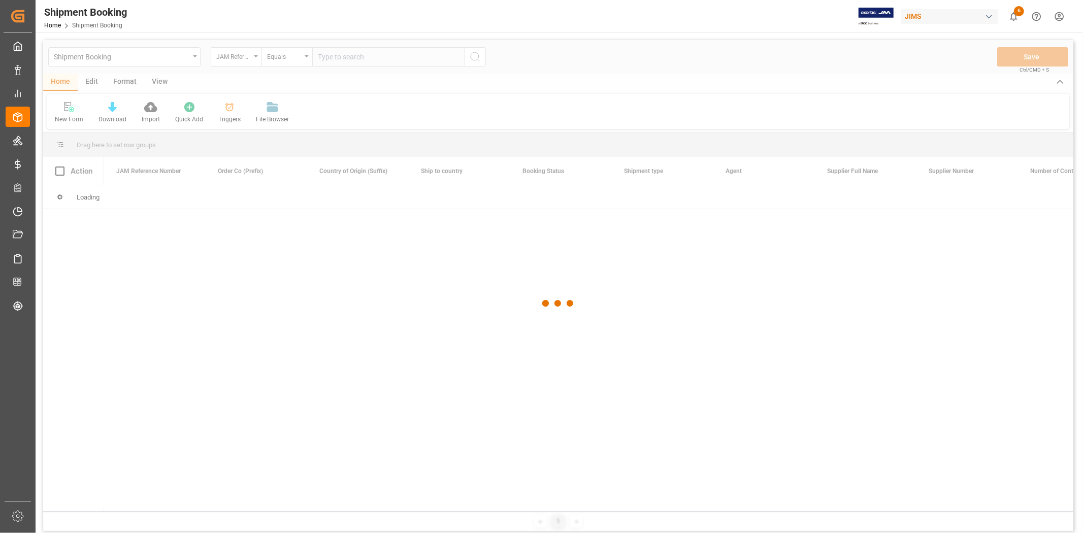
click at [337, 51] on div at bounding box center [558, 303] width 1030 height 527
click at [338, 56] on div at bounding box center [558, 303] width 1030 height 527
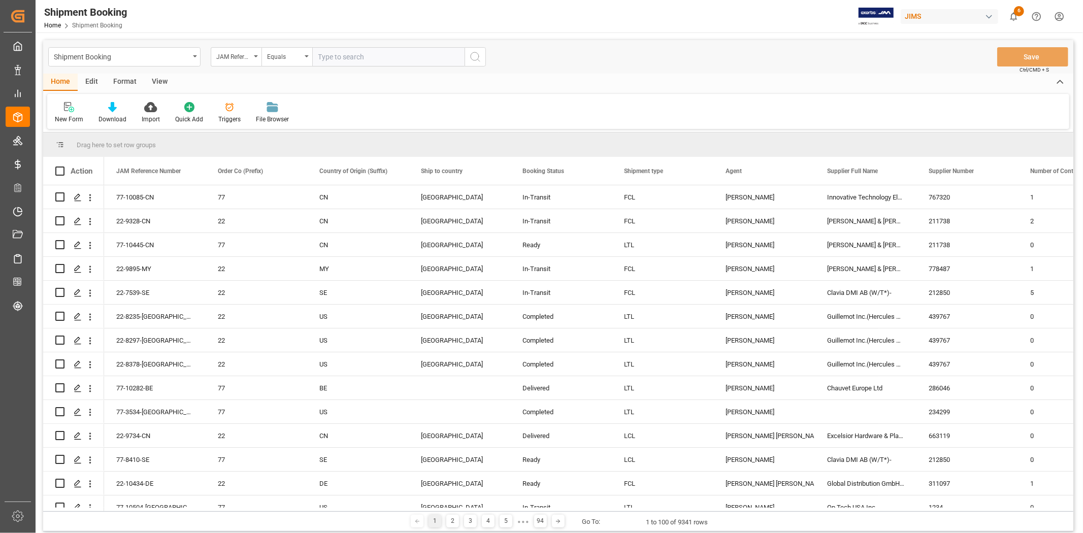
click at [333, 57] on input "text" at bounding box center [388, 56] width 152 height 19
type input "77-9766-cn"
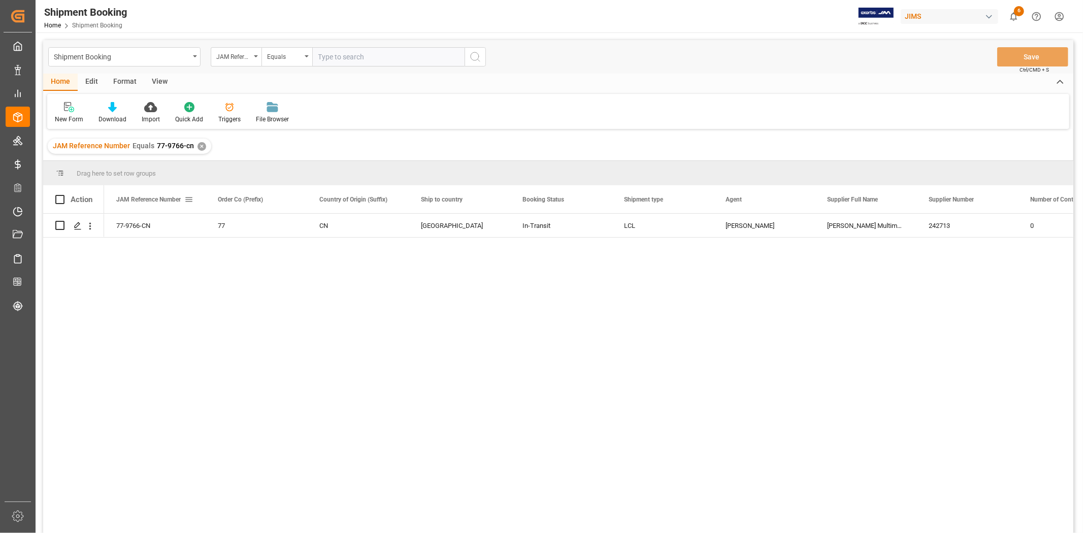
click at [188, 201] on span at bounding box center [188, 199] width 9 height 9
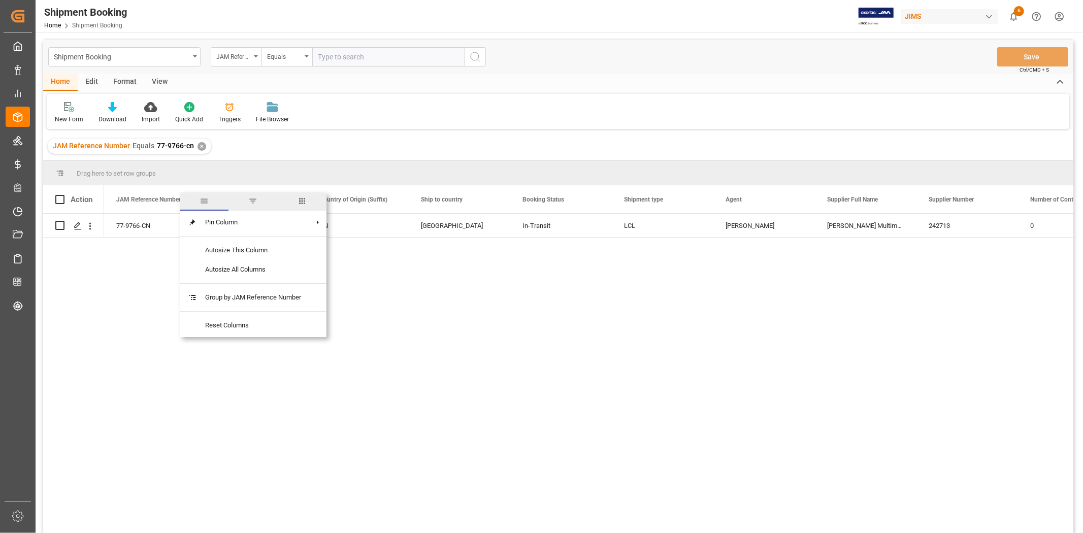
click at [304, 197] on span "columns" at bounding box center [301, 200] width 9 height 9
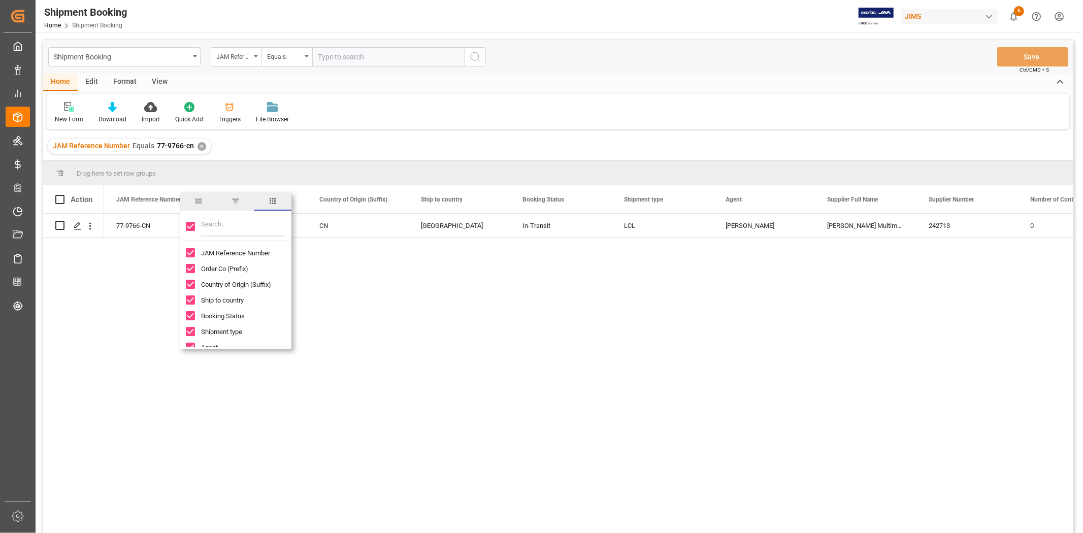
click at [189, 227] on input "Toggle Select All Columns" at bounding box center [190, 226] width 9 height 9
checkbox input "false"
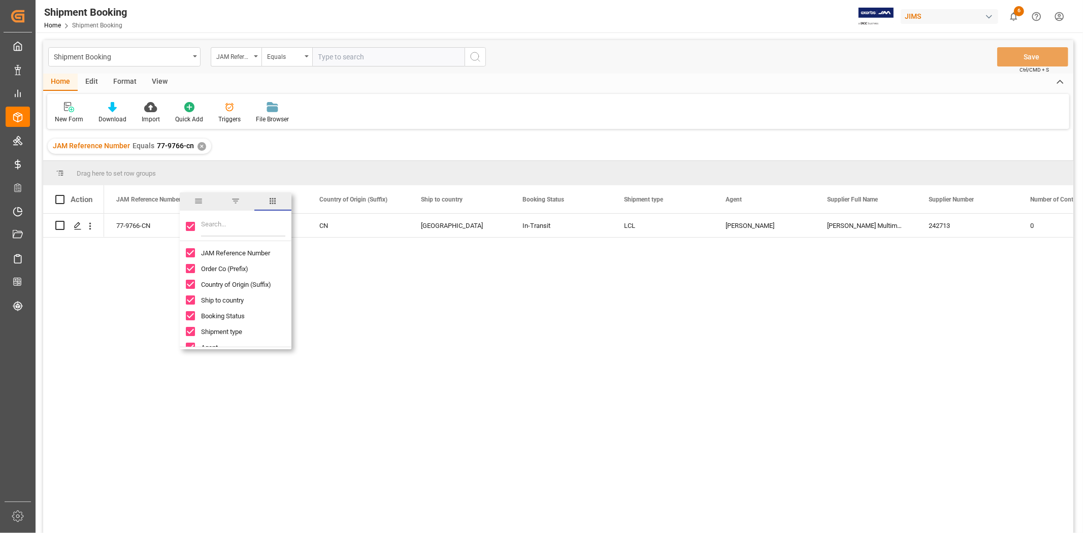
checkbox input "false"
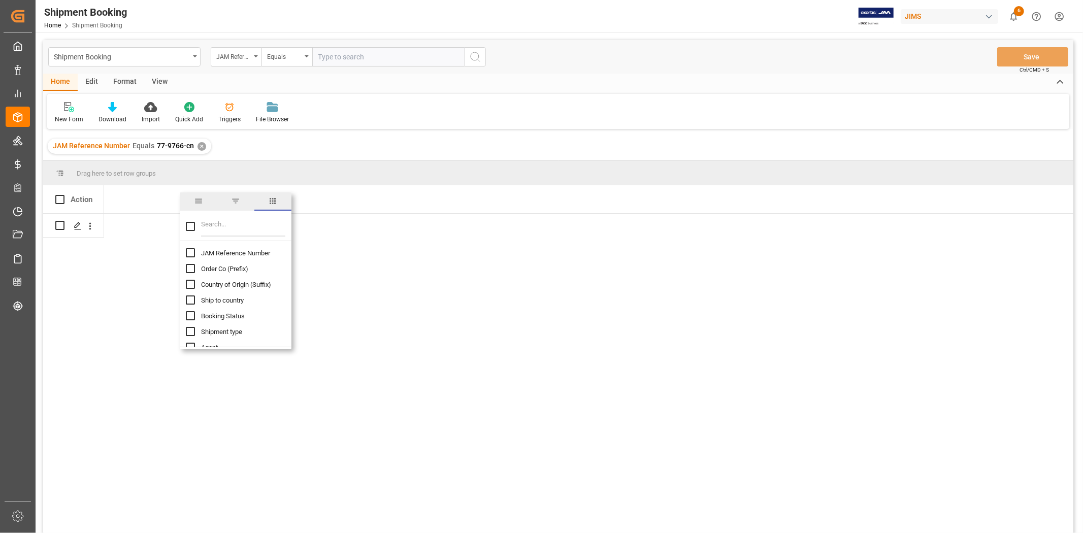
click at [186, 251] on input "JAM Reference Number column toggle visibility (hidden)" at bounding box center [190, 252] width 9 height 9
checkbox input "true"
checkbox input "false"
click at [209, 226] on input "Filter Columns Input" at bounding box center [243, 226] width 84 height 20
type input "d"
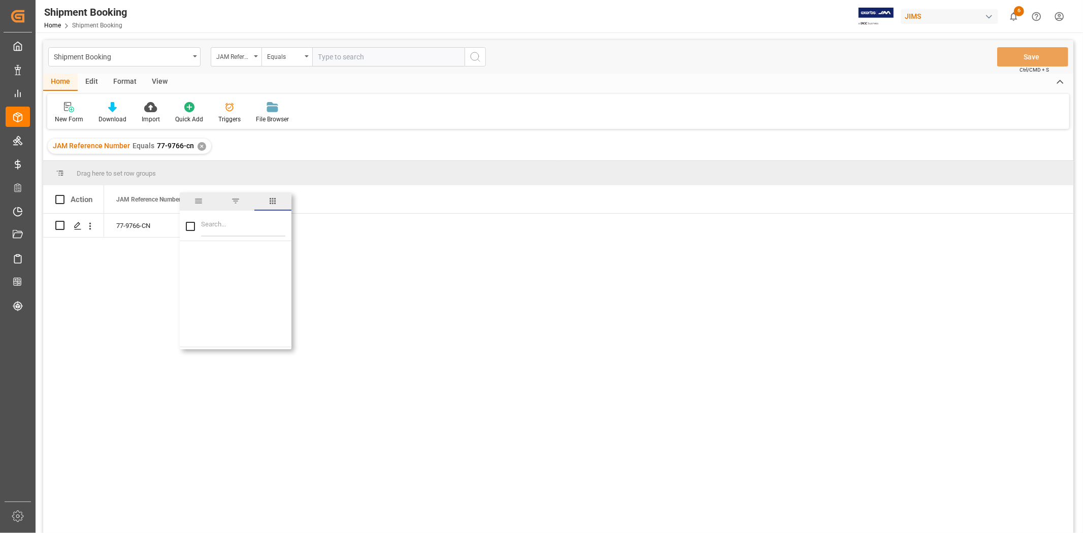
checkbox input "false"
type input "entry"
click at [211, 255] on span "Customs entry number" at bounding box center [233, 253] width 65 height 8
checkbox input "true"
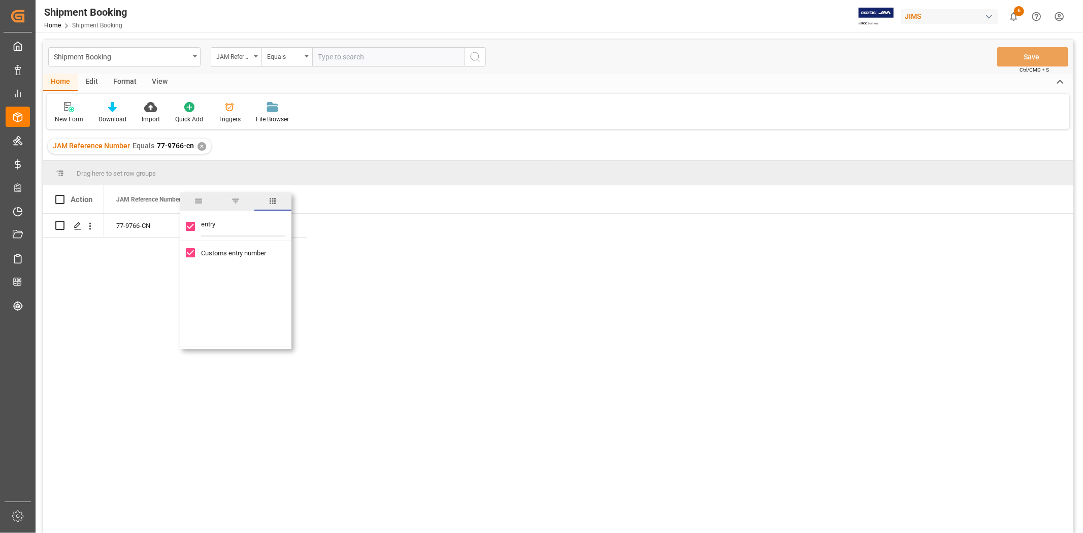
drag, startPoint x: 361, startPoint y: 271, endPoint x: 371, endPoint y: 270, distance: 9.8
click at [361, 271] on div "77-9766-CN" at bounding box center [588, 377] width 969 height 326
click at [230, 229] on div "Press SPACE to select this row." at bounding box center [257, 225] width 102 height 23
click at [230, 229] on input "Press SPACE to select this row." at bounding box center [256, 231] width 85 height 19
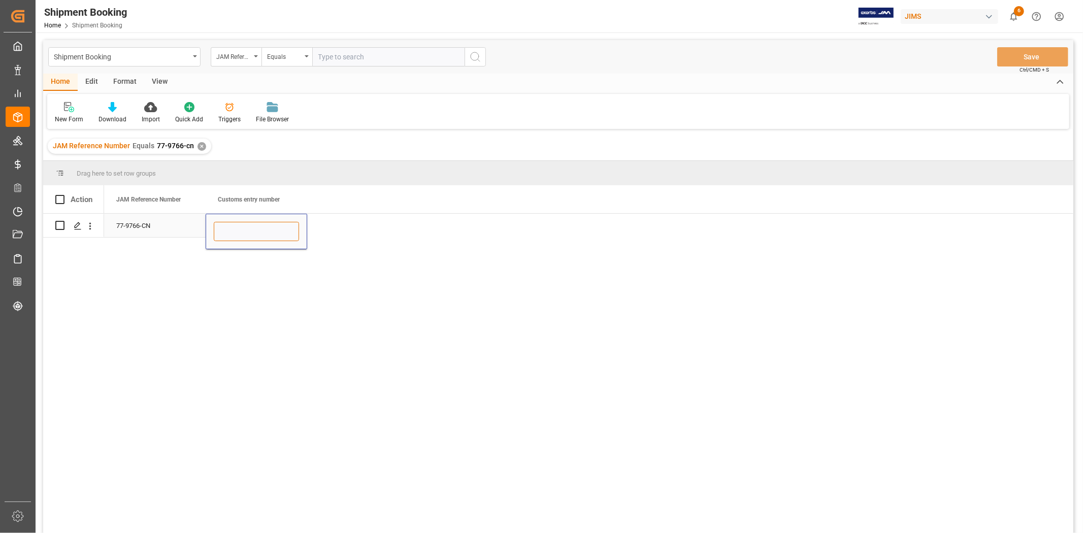
paste input "13391-69267525-1"
type input "13391-69267525-1"
click at [180, 228] on div "77-9766-CN" at bounding box center [155, 225] width 102 height 23
click at [1009, 63] on button "Save" at bounding box center [1032, 56] width 71 height 19
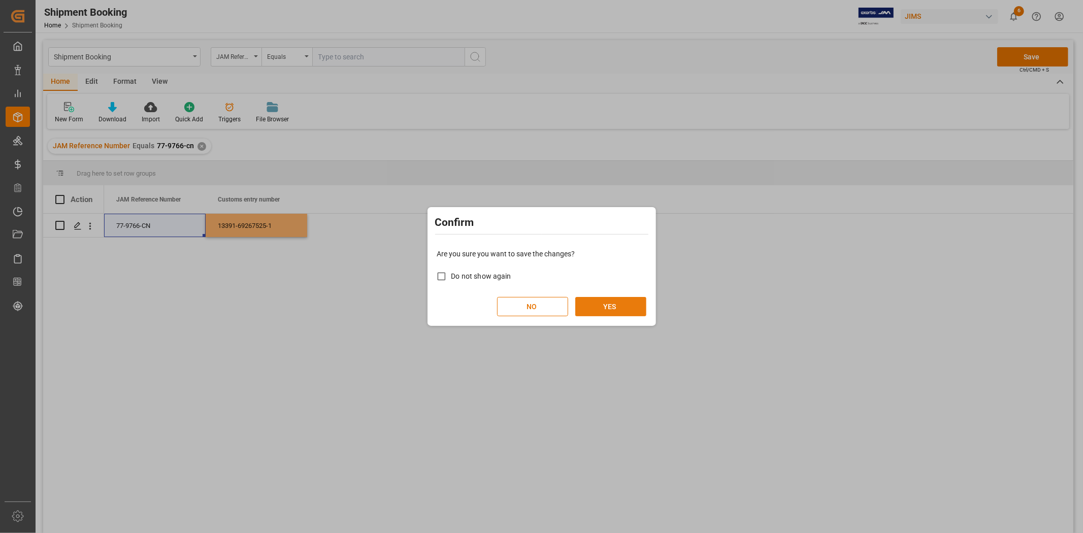
click at [626, 303] on button "YES" at bounding box center [610, 306] width 71 height 19
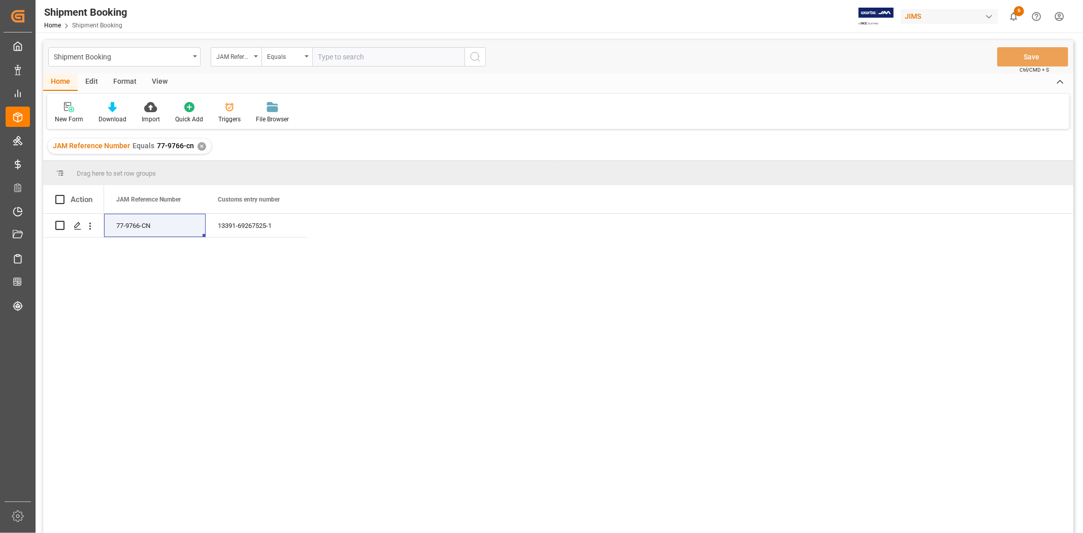
click at [197, 144] on div "✕" at bounding box center [201, 146] width 9 height 9
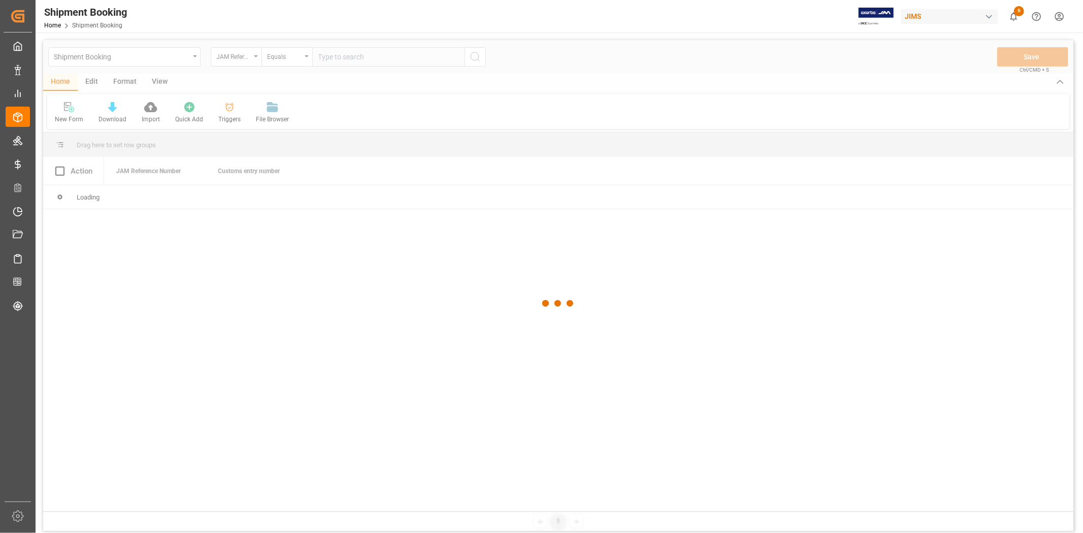
click at [347, 59] on div at bounding box center [558, 303] width 1030 height 527
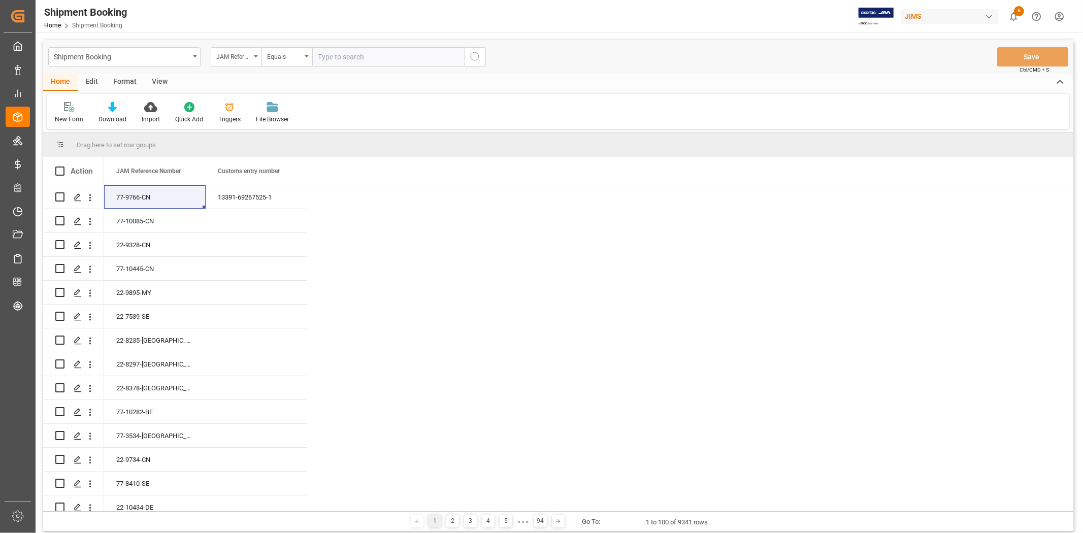
click at [344, 59] on input "text" at bounding box center [388, 56] width 152 height 19
type input "77-9425-cn"
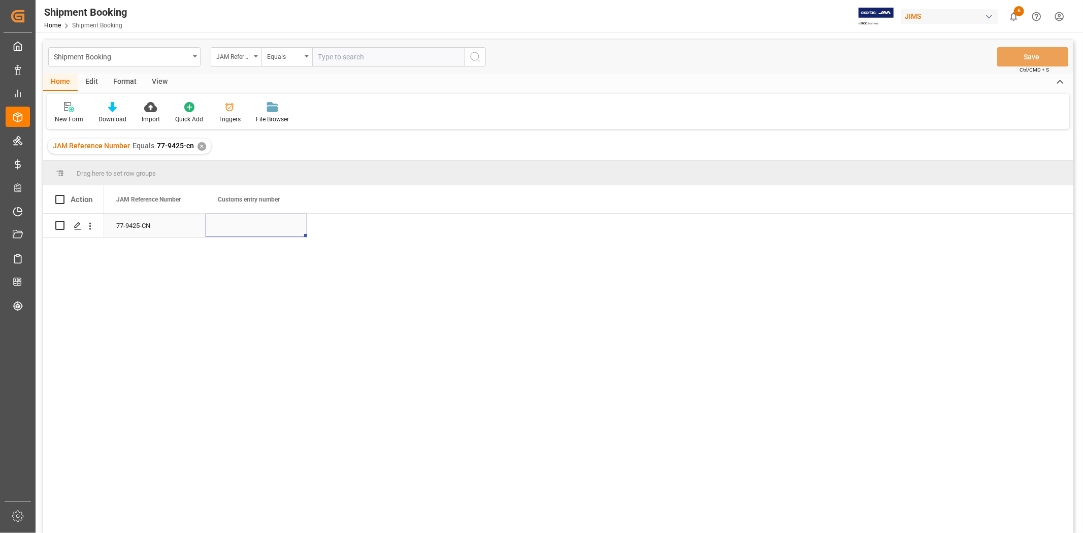
click at [237, 231] on div "Press SPACE to select this row." at bounding box center [257, 225] width 102 height 23
click at [237, 231] on input "Press SPACE to select this row." at bounding box center [256, 231] width 85 height 19
paste input "13391-69264510-7"
type input "13391-69264510-7"
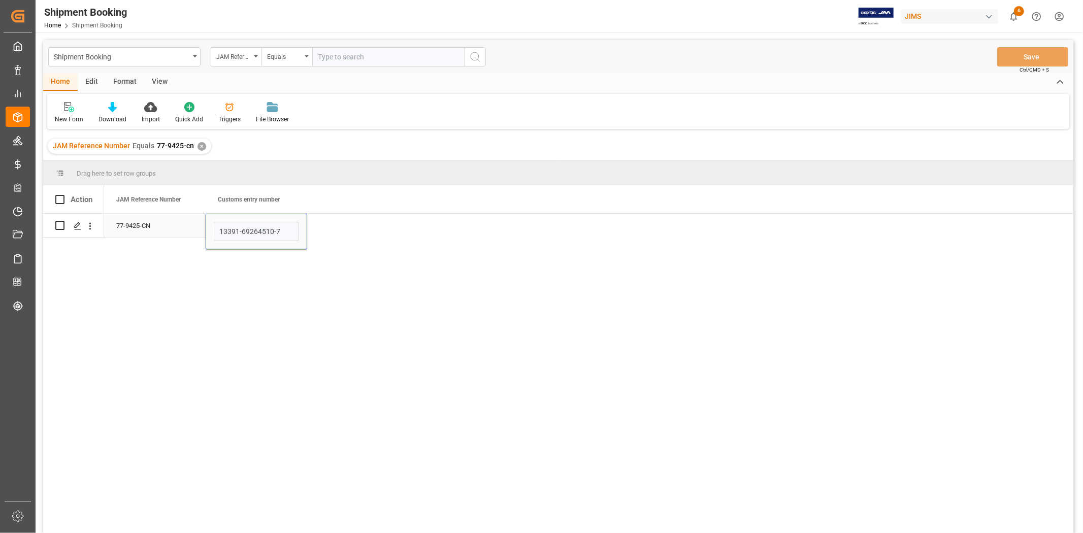
click at [113, 220] on div "77-9425-CN" at bounding box center [155, 225] width 102 height 23
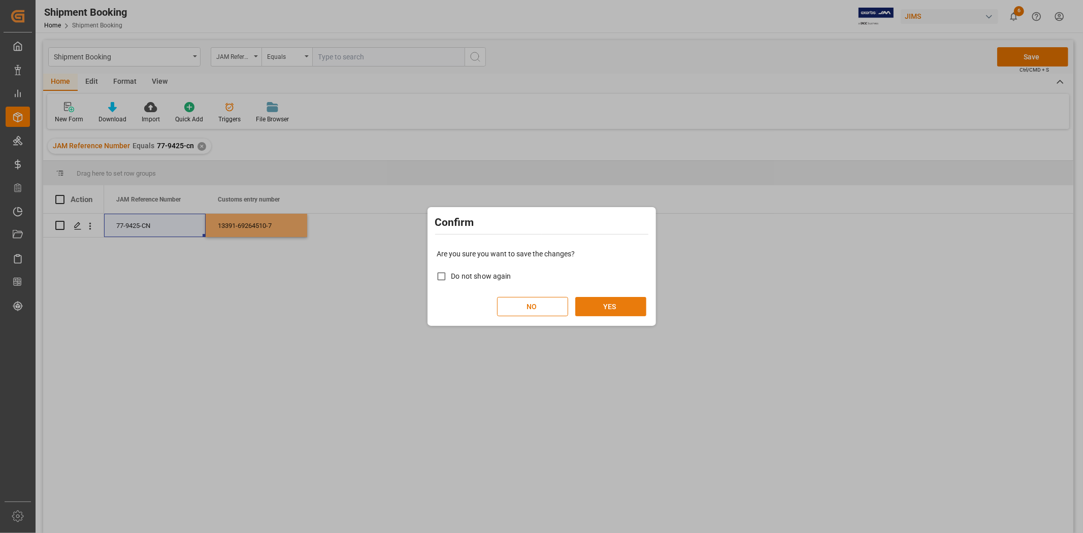
click at [605, 306] on button "YES" at bounding box center [610, 306] width 71 height 19
